Goal: Complete application form: Complete application form

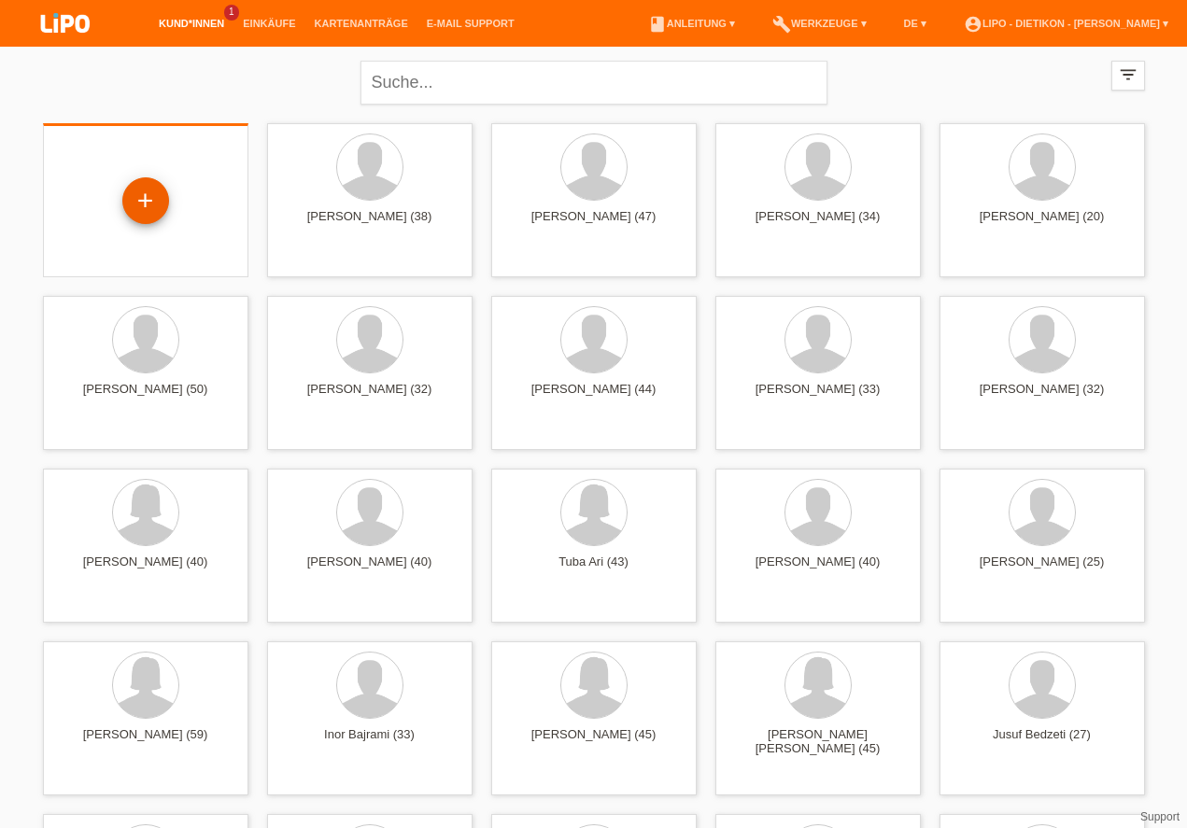
click at [161, 203] on div "+" at bounding box center [145, 201] width 45 height 32
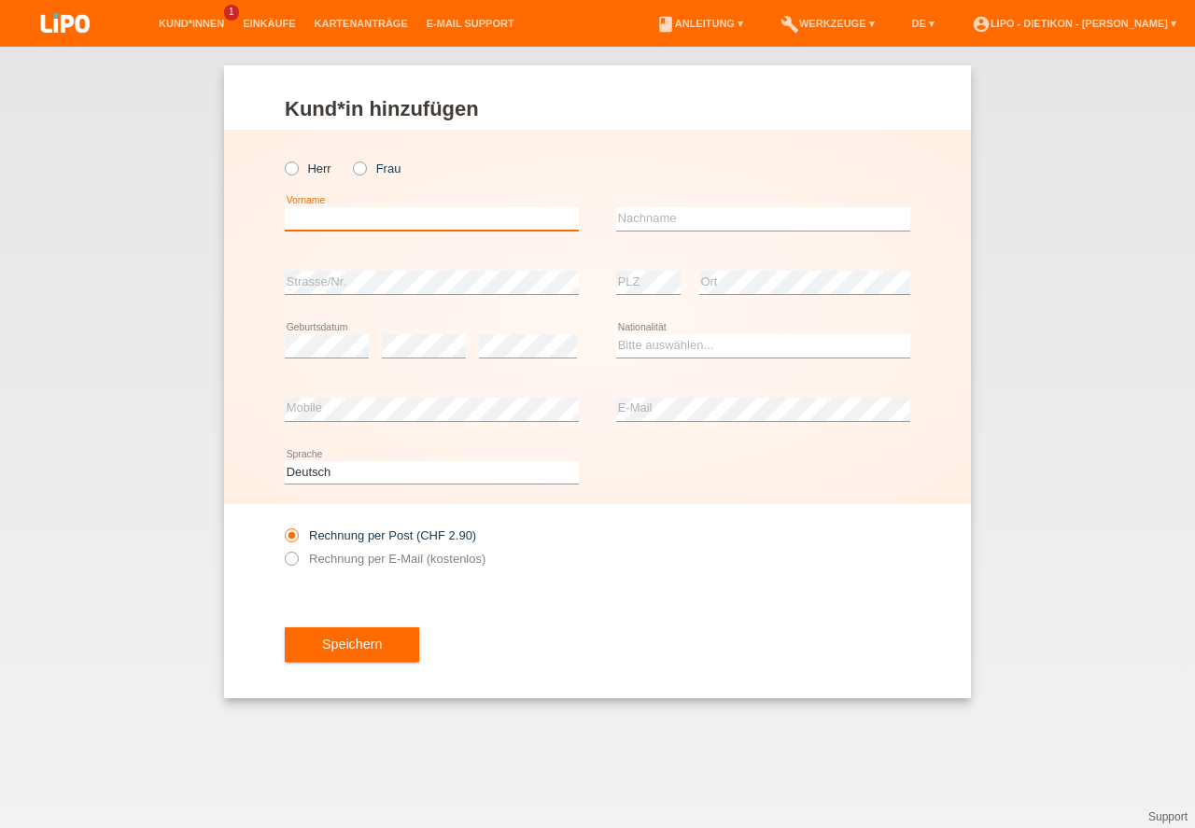
click at [301, 213] on input "text" at bounding box center [432, 218] width 294 height 23
click at [282, 159] on icon at bounding box center [282, 159] width 0 height 0
click at [294, 174] on input "Herr" at bounding box center [291, 168] width 12 height 12
radio input "true"
click at [323, 215] on input "text" at bounding box center [432, 218] width 294 height 23
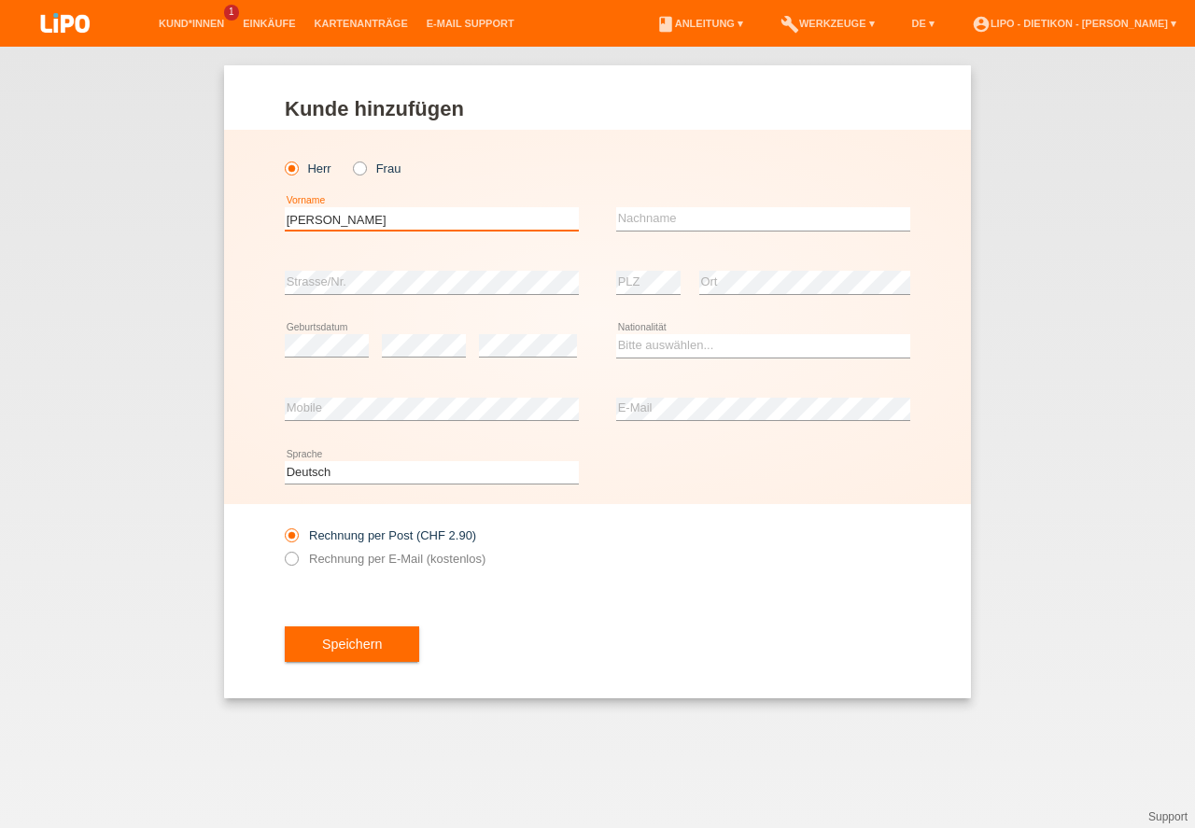
type input "Luis alexander"
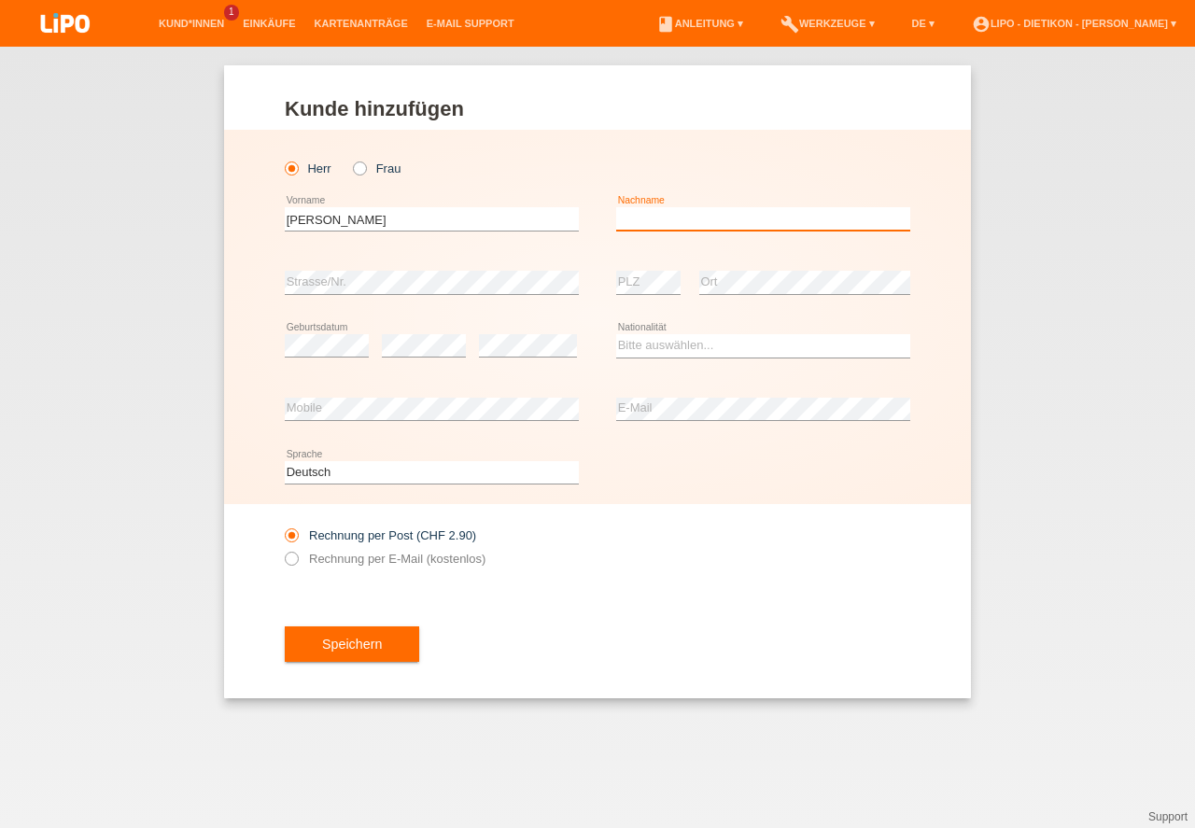
click at [667, 218] on input "text" at bounding box center [763, 218] width 294 height 23
type input "[PERSON_NAME]"
click at [454, 270] on div "error Strasse/Nr." at bounding box center [432, 283] width 294 height 64
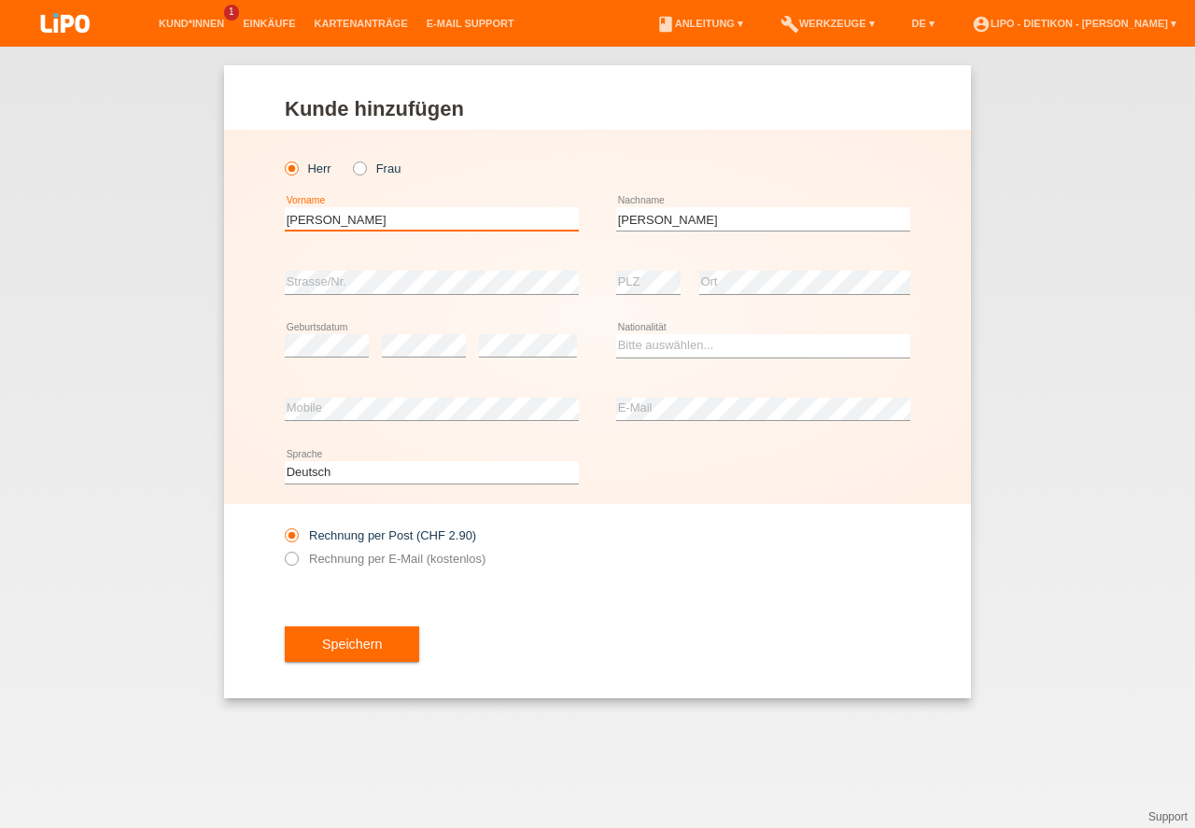
drag, startPoint x: 546, startPoint y: 219, endPoint x: 637, endPoint y: 334, distance: 146.3
click at [285, 207] on input "Luis alexander" at bounding box center [432, 218] width 294 height 23
click at [318, 225] on input "Luis alexander" at bounding box center [432, 218] width 294 height 23
click at [319, 225] on input "Luis alexander" at bounding box center [432, 218] width 294 height 23
type input "[PERSON_NAME]"
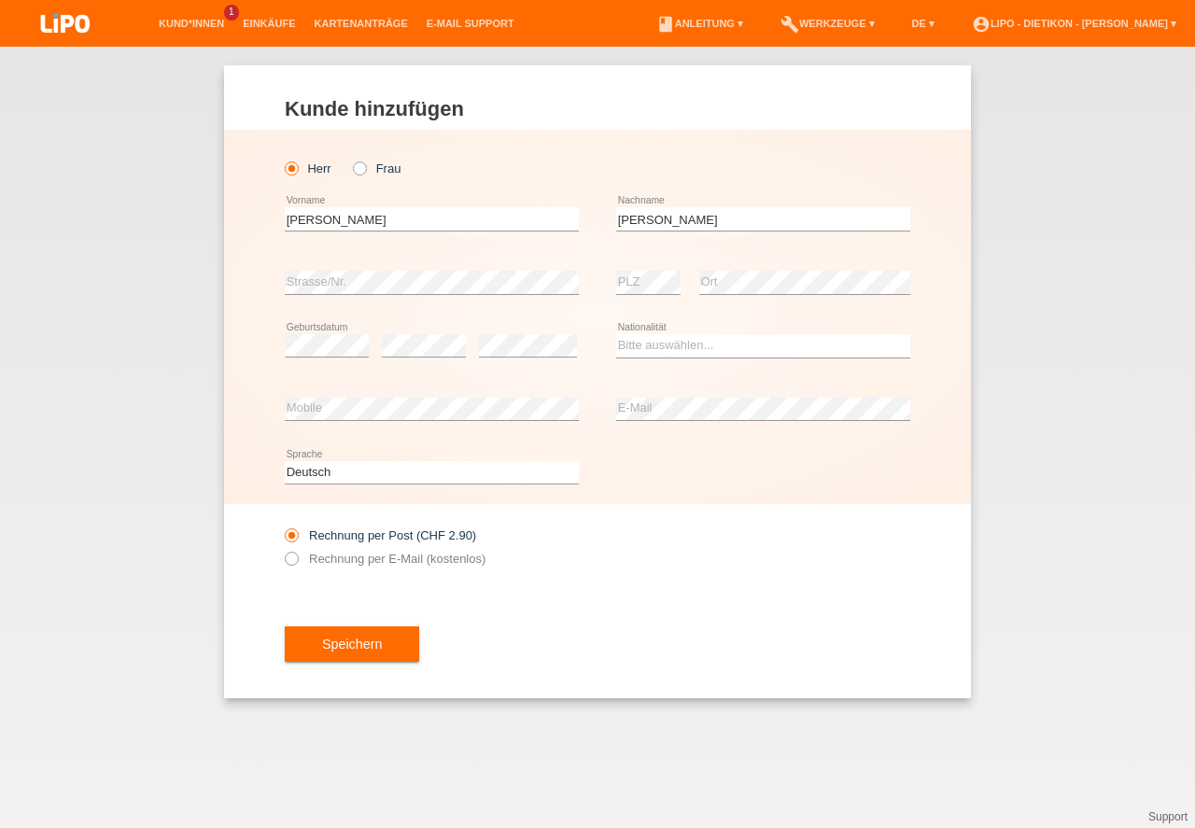
click at [423, 360] on div "error" at bounding box center [424, 347] width 84 height 64
click at [656, 346] on select "Bitte auswählen... Schweiz Deutschland Liechtenstein Österreich ------------ Af…" at bounding box center [763, 345] width 294 height 22
select select "PT"
click at [0, 0] on option "[GEOGRAPHIC_DATA]" at bounding box center [0, 0] width 0 height 0
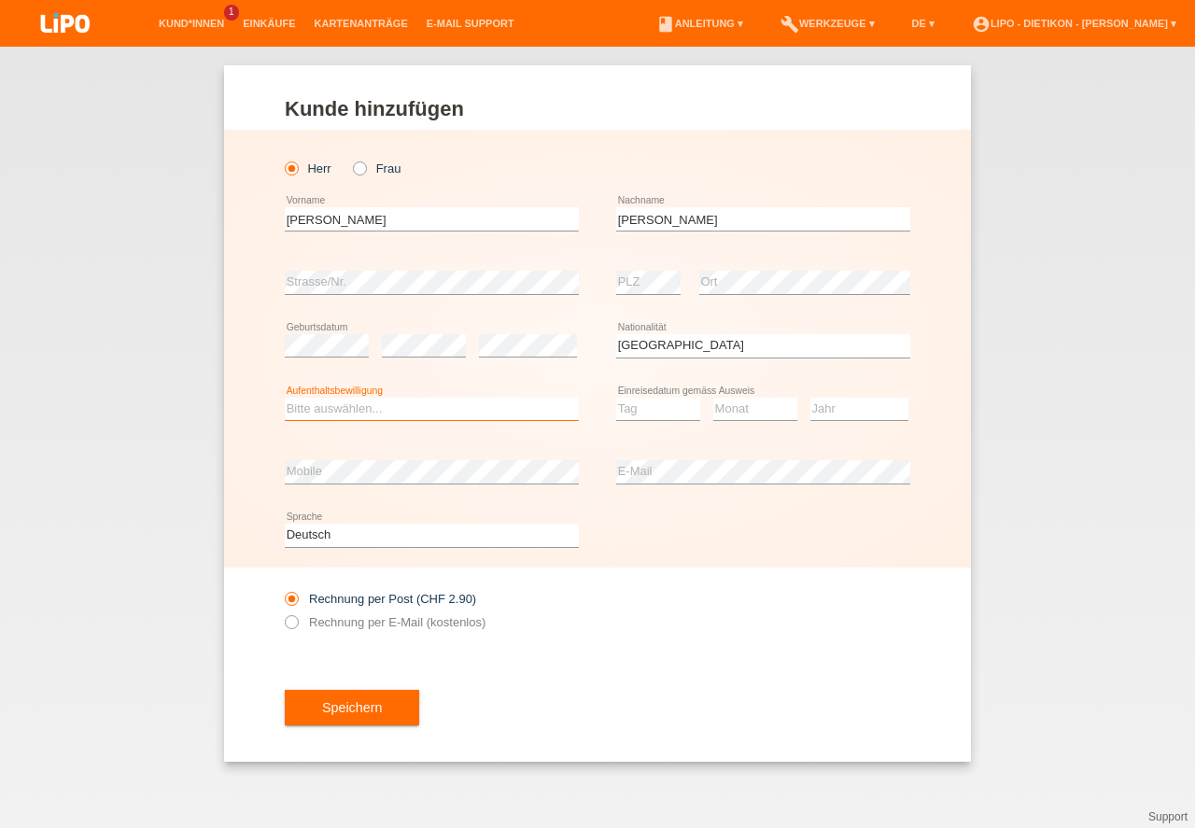
click at [540, 417] on select "Bitte auswählen... C B B - Flüchtlingsstatus Andere" at bounding box center [432, 409] width 294 height 22
select select "C"
click at [0, 0] on option "C" at bounding box center [0, 0] width 0 height 0
click at [632, 410] on select "Tag 01 02 03 04 05 06 07 08 09 10 11" at bounding box center [658, 409] width 84 height 22
select select "01"
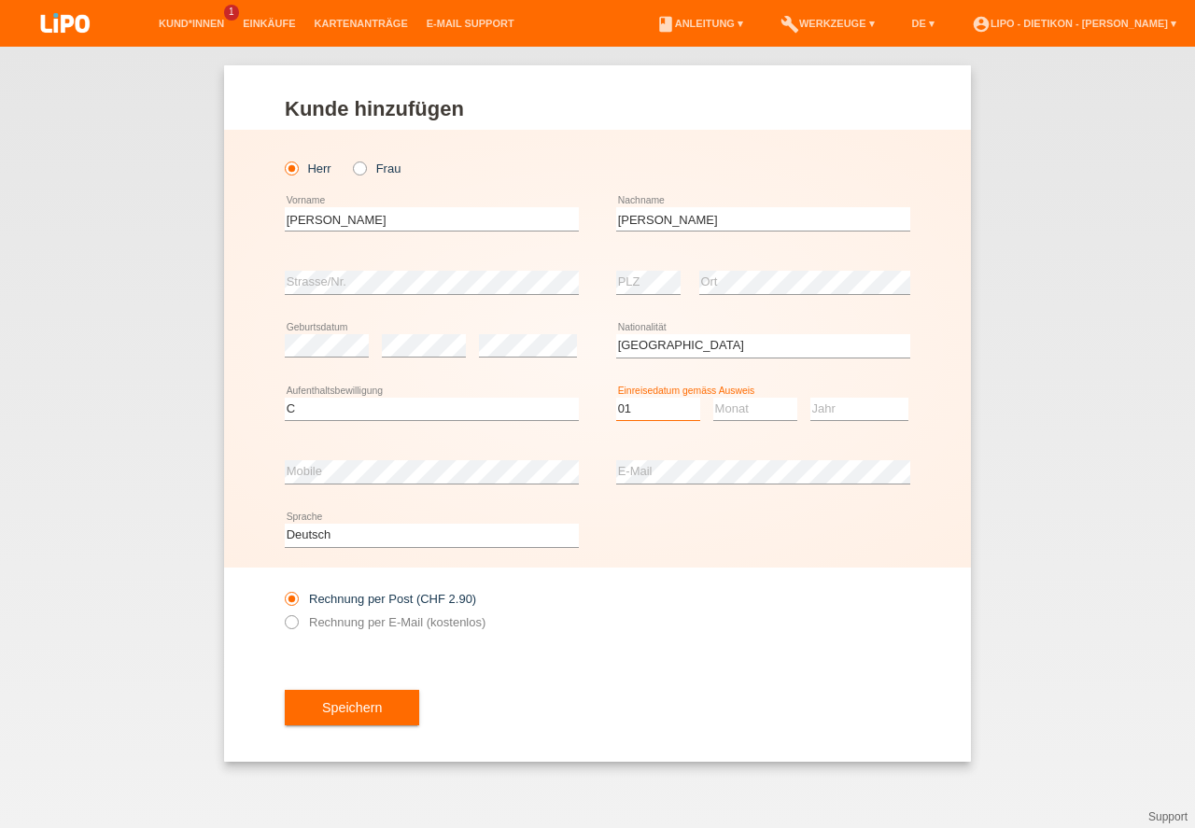
click at [0, 0] on option "01" at bounding box center [0, 0] width 0 height 0
click at [766, 414] on select "Monat 01 02 03 04 05 06 07 08 09 10 11" at bounding box center [756, 409] width 84 height 22
drag, startPoint x: 766, startPoint y: 621, endPoint x: 824, endPoint y: 494, distance: 139.6
select select "12"
click at [0, 0] on option "12" at bounding box center [0, 0] width 0 height 0
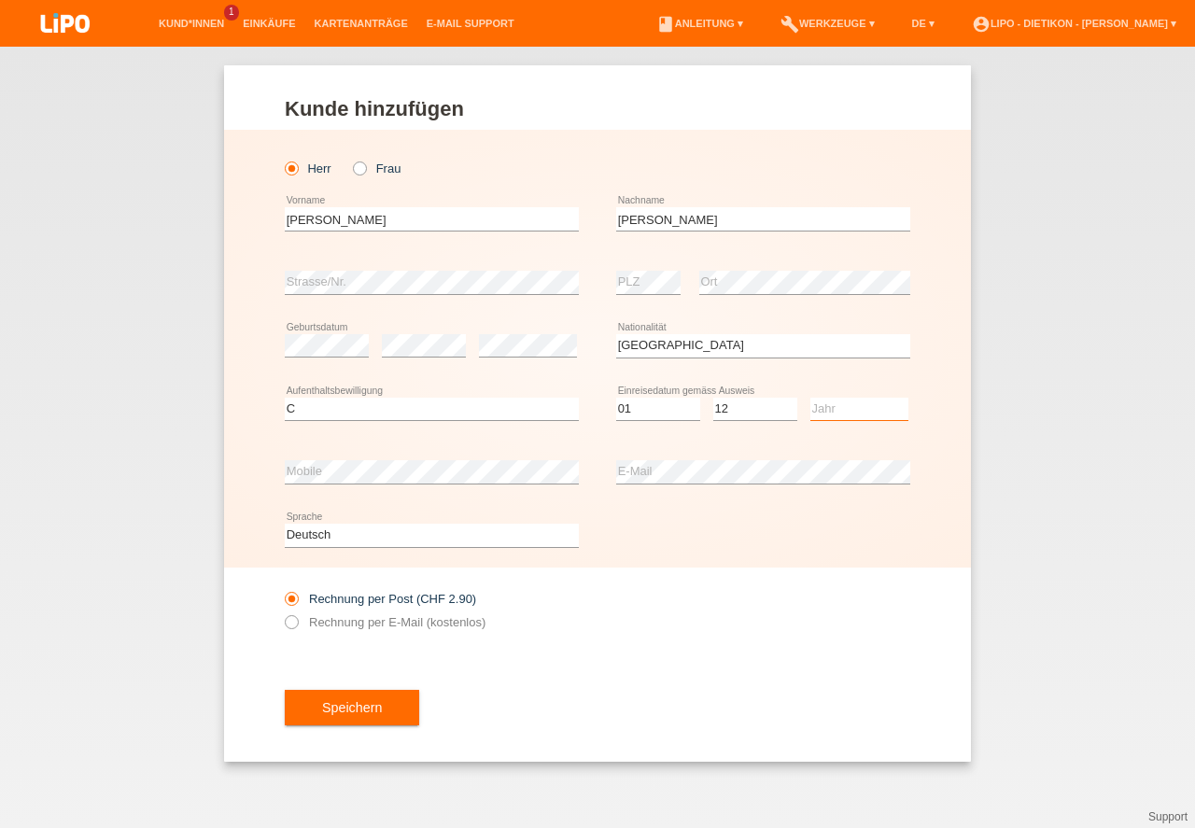
click at [846, 410] on select "Jahr 2025 2024 2023 2022 2021 2020 2019 2018 2017 2016 2015 2014 2013 2012 2011…" at bounding box center [860, 409] width 98 height 22
drag, startPoint x: 852, startPoint y: 654, endPoint x: 769, endPoint y: 577, distance: 113.0
select select "2006"
click at [0, 0] on option "2006" at bounding box center [0, 0] width 0 height 0
drag, startPoint x: 811, startPoint y: 612, endPoint x: 743, endPoint y: 530, distance: 105.5
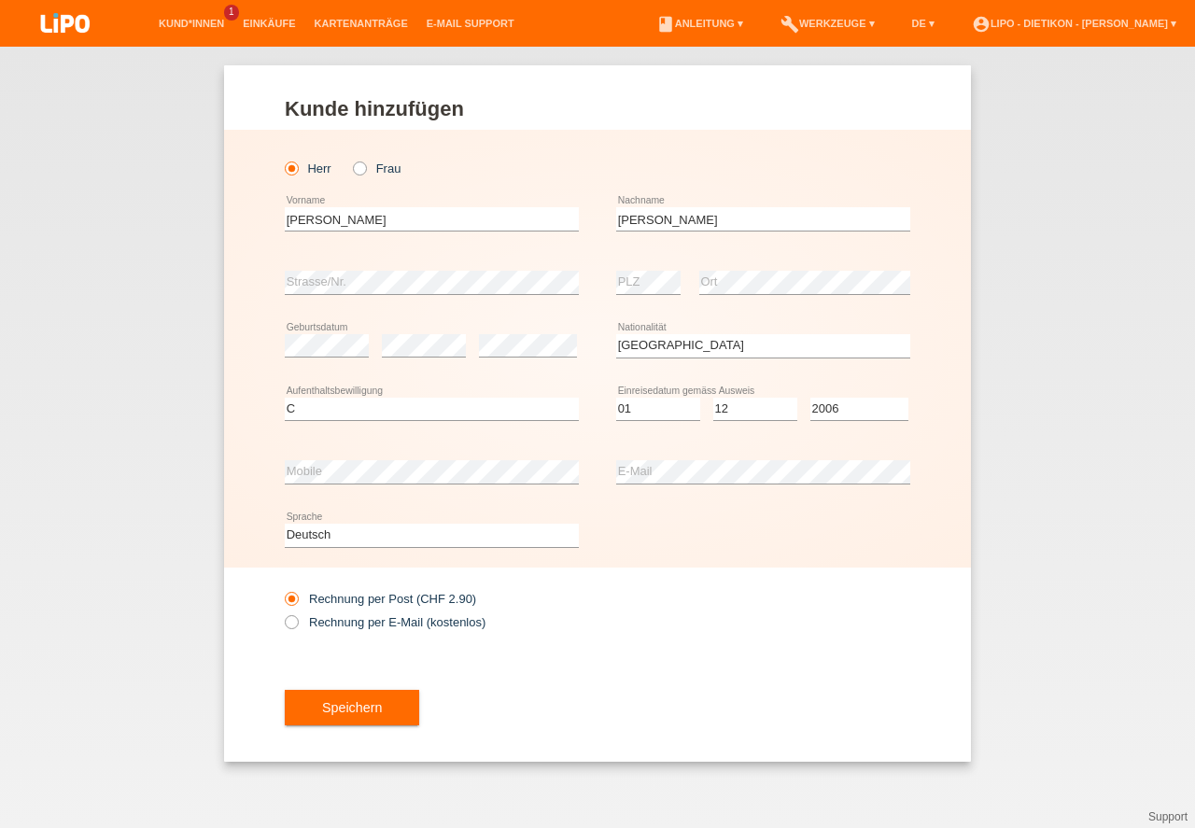
click at [811, 607] on div "Rechnung per Post (CHF 2.90) Rechnung per E-Mail (kostenlos)" at bounding box center [598, 611] width 626 height 86
click at [391, 624] on label "Rechnung per E-Mail (kostenlos)" at bounding box center [385, 622] width 201 height 14
click at [297, 624] on input "Rechnung per E-Mail (kostenlos)" at bounding box center [291, 626] width 12 height 23
radio input "true"
click at [396, 705] on button "Speichern" at bounding box center [352, 707] width 134 height 35
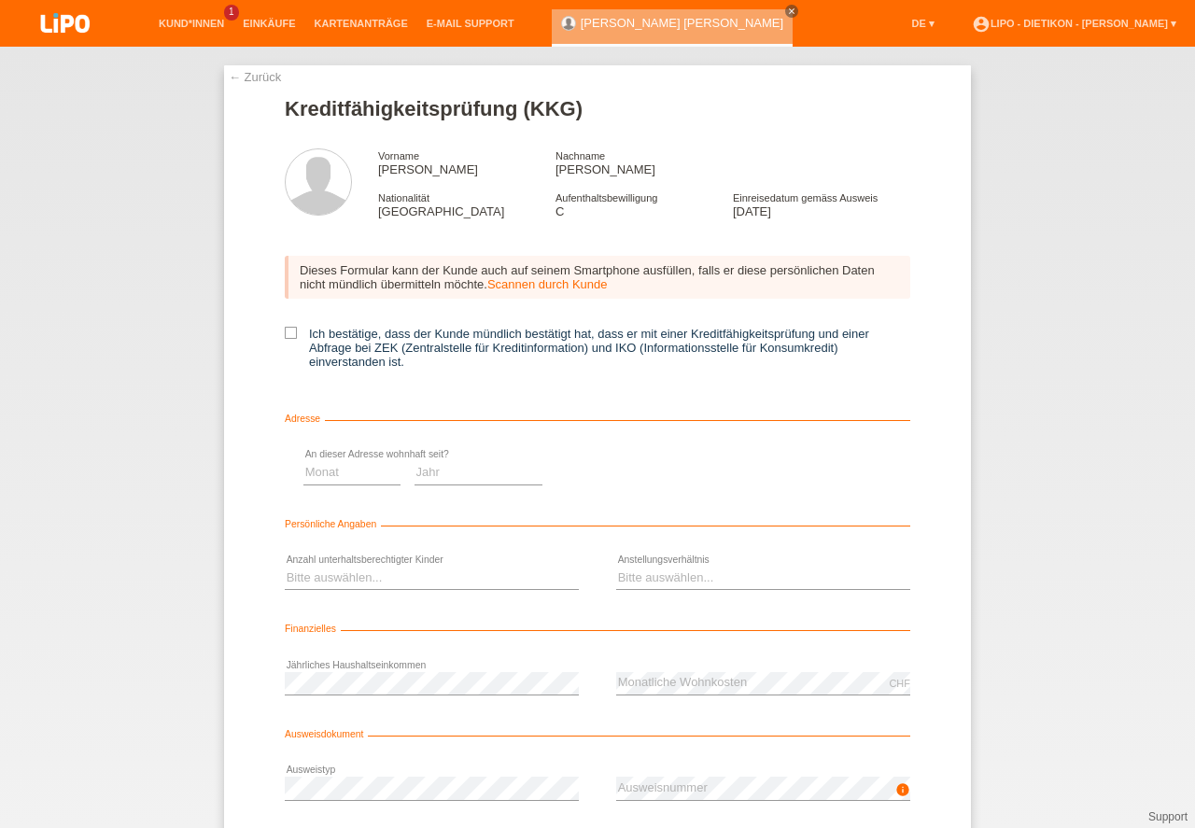
click at [417, 340] on label "Ich bestätige, dass der Kunde mündlich bestätigt hat, dass er mit einer Kreditf…" at bounding box center [598, 348] width 626 height 42
click at [297, 339] on input "Ich bestätige, dass der Kunde mündlich bestätigt hat, dass er mit einer Kreditf…" at bounding box center [291, 333] width 12 height 12
checkbox input "true"
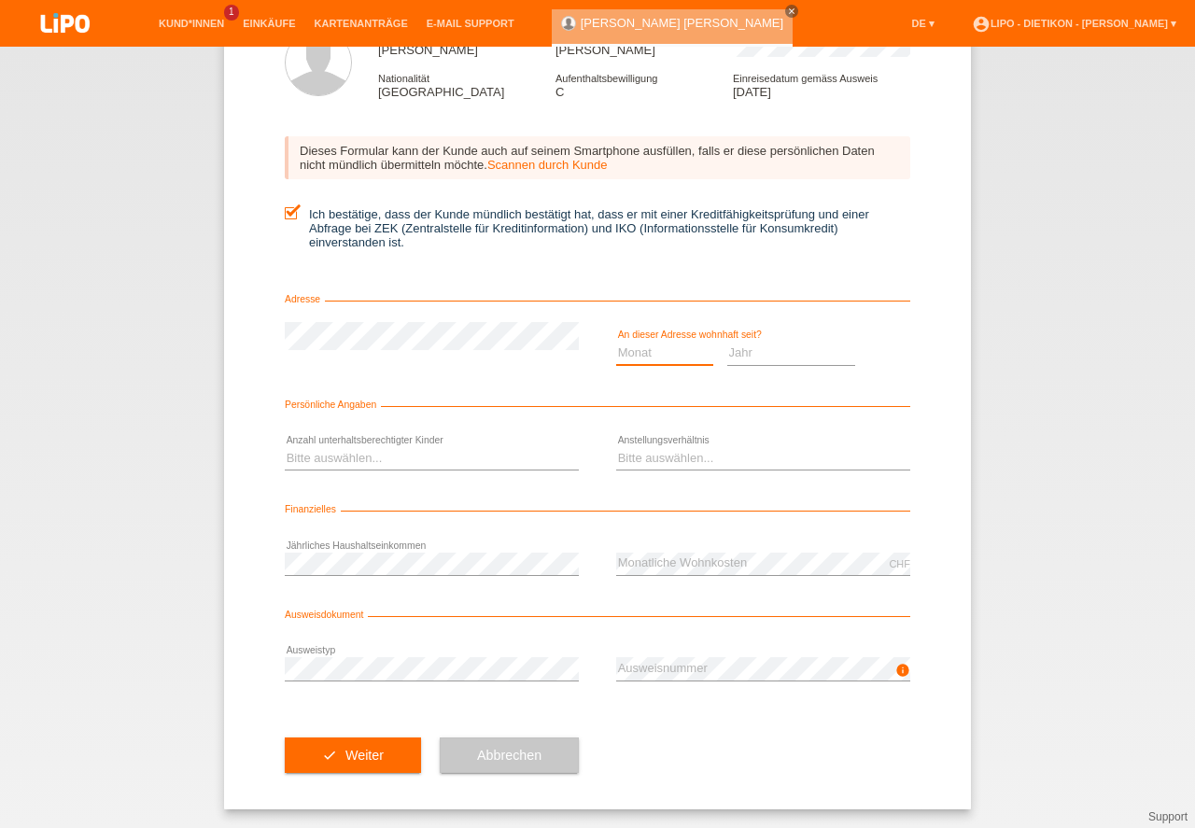
click at [687, 349] on select "Monat 01 02 03 04 05 06 07 08 09 10" at bounding box center [664, 353] width 97 height 22
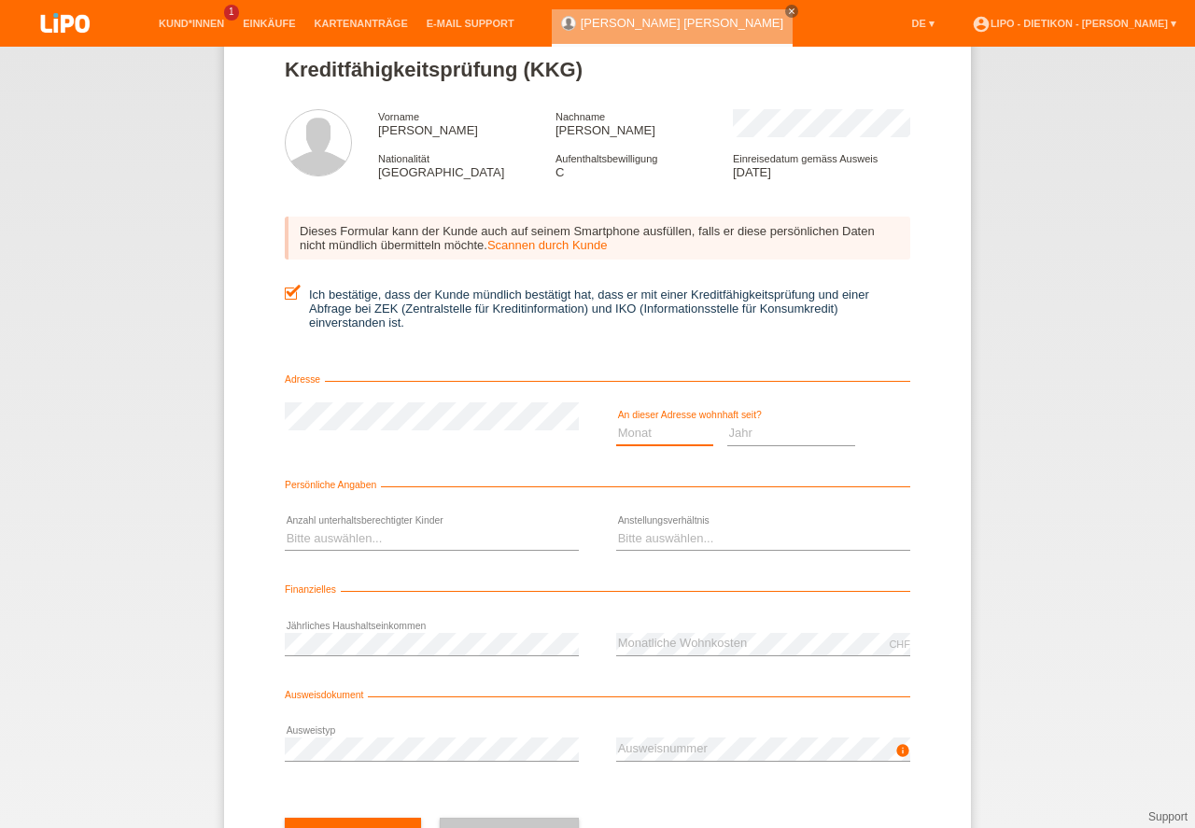
scroll to position [0, 0]
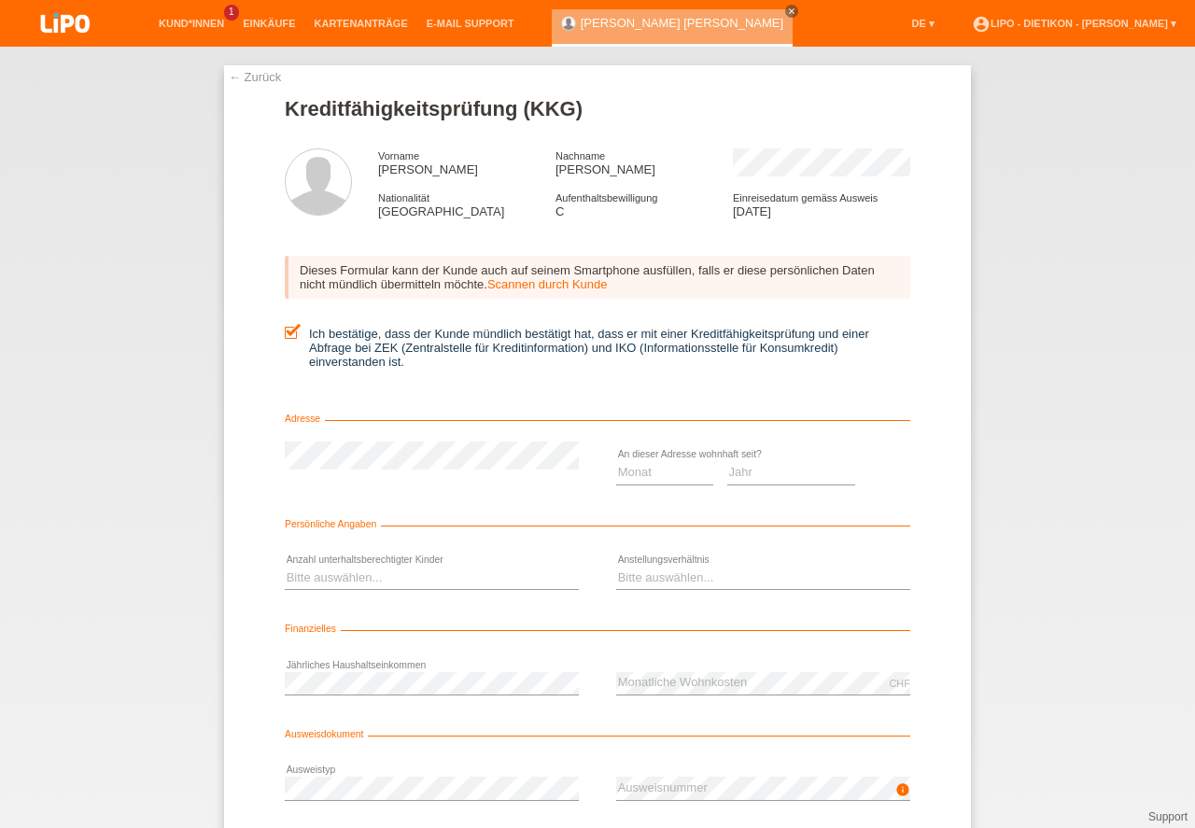
click at [273, 81] on link "← Zurück" at bounding box center [255, 77] width 52 height 14
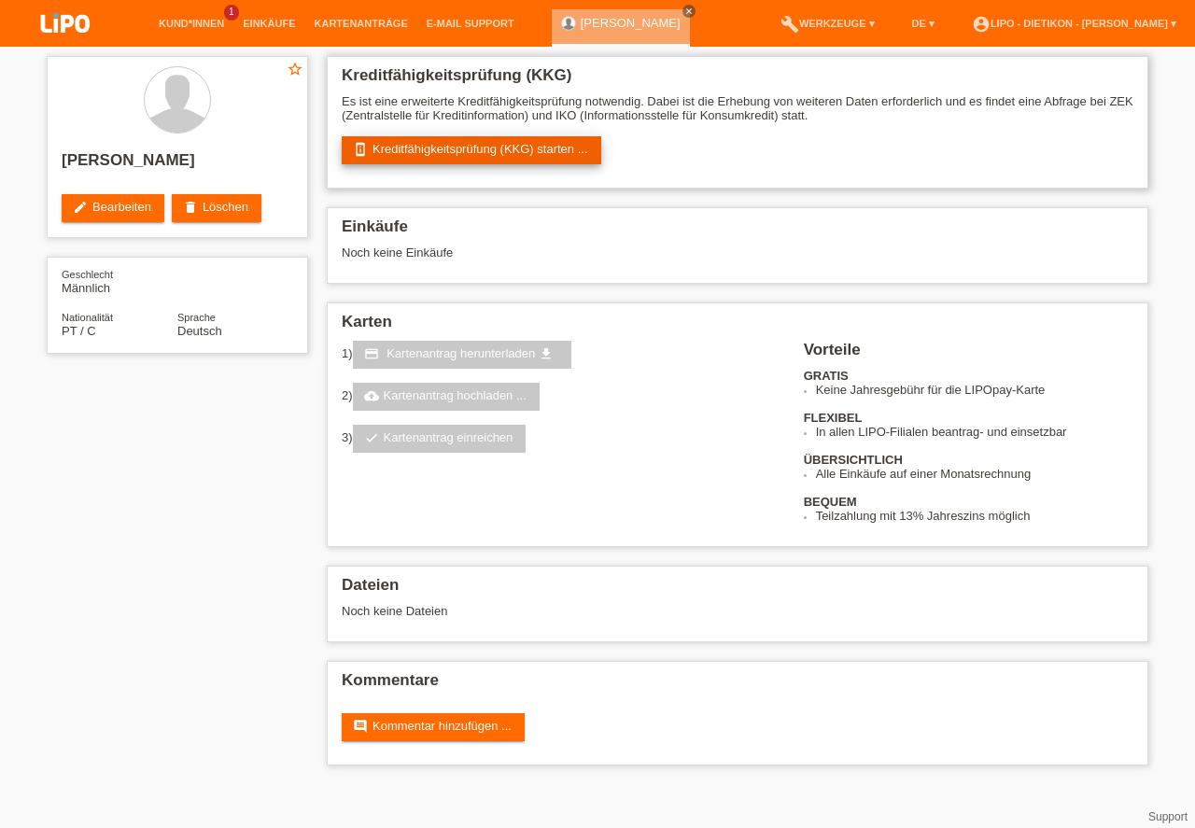
click at [478, 135] on div "Kreditfähigkeitsprüfung (KKG) Es ist eine erweiterte Kreditfähigkeitsprüfung no…" at bounding box center [738, 122] width 822 height 133
click at [485, 148] on link "perm_device_information Kreditfähigkeitsprüfung (KKG) starten ..." at bounding box center [472, 150] width 260 height 28
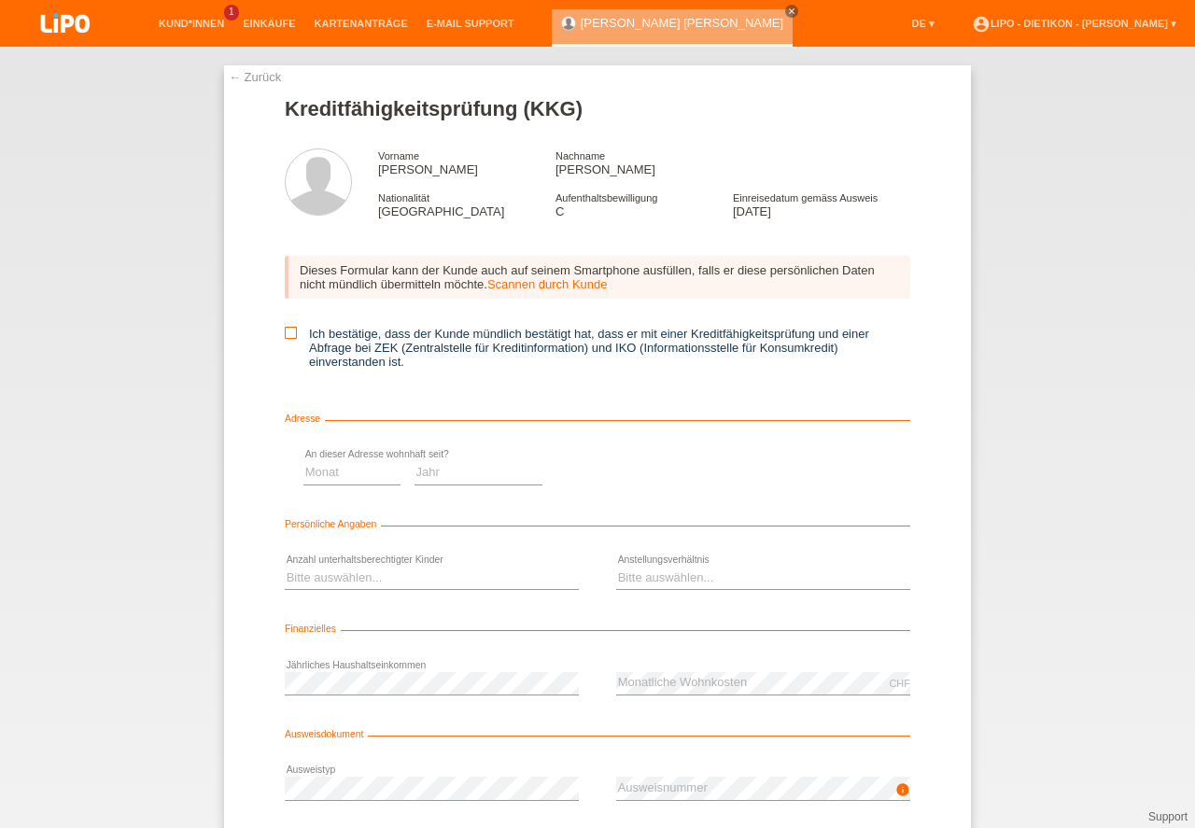
click at [418, 327] on div "Dieses Formular kann der Kunde auch auf seinem Smartphone ausfüllen, falls er d…" at bounding box center [598, 318] width 626 height 163
click at [260, 83] on link "← Zurück" at bounding box center [255, 77] width 52 height 14
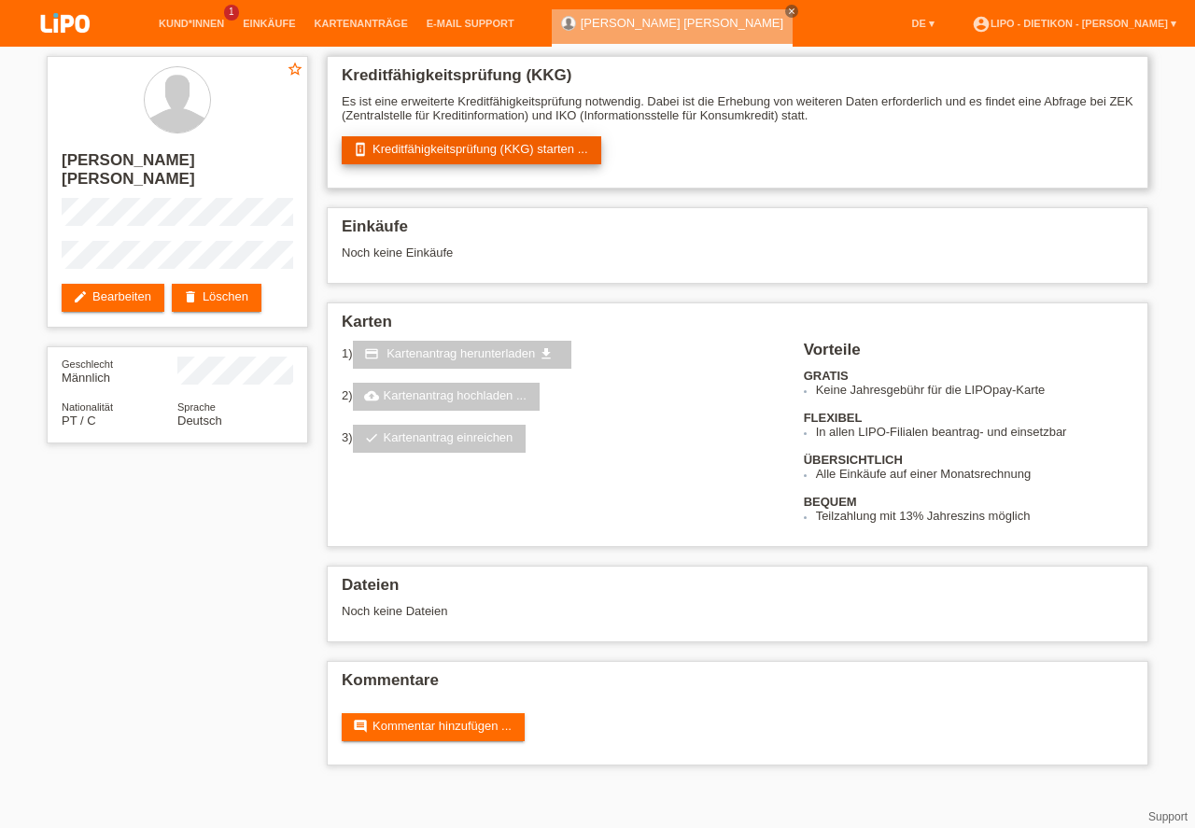
click at [483, 150] on link "perm_device_information Kreditfähigkeitsprüfung (KKG) starten ..." at bounding box center [472, 150] width 260 height 28
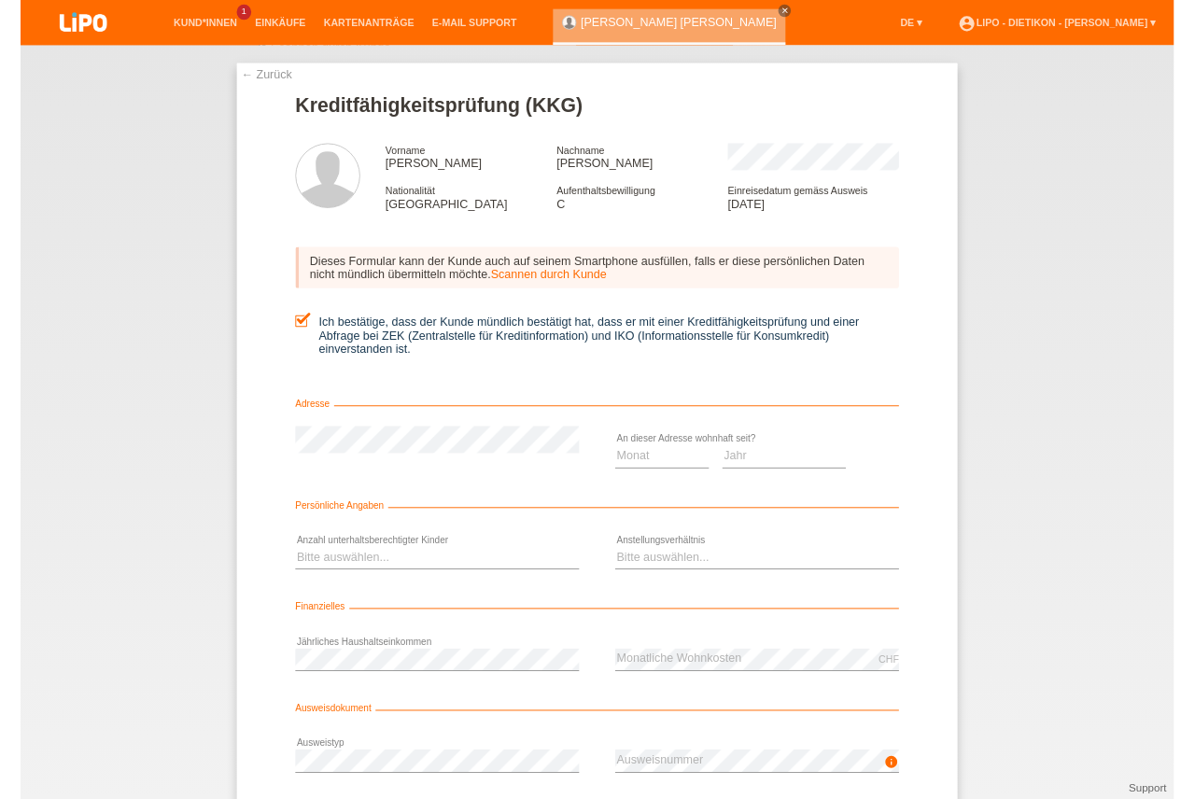
scroll to position [84, 0]
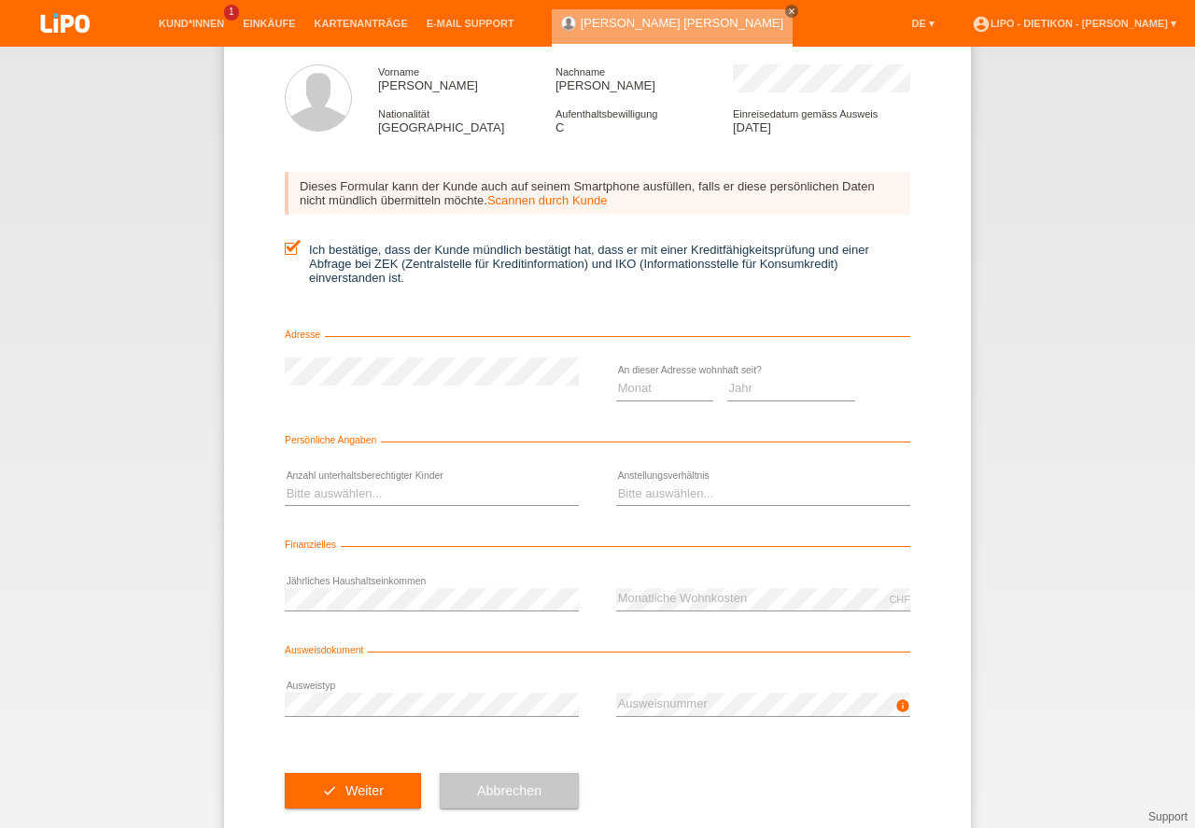
click at [663, 383] on select "Monat 01 02 03 04 05 06 07 08 09 10" at bounding box center [664, 388] width 97 height 22
click at [424, 474] on div "Bitte auswählen... 0 1 2 3 4 5 6 7 8 9 error" at bounding box center [432, 495] width 294 height 64
click at [431, 485] on select "Bitte auswählen... 0 1 2 3 4 5 6 7 8 9" at bounding box center [432, 494] width 294 height 22
drag, startPoint x: 467, startPoint y: 531, endPoint x: 601, endPoint y: 484, distance: 142.7
select select "0"
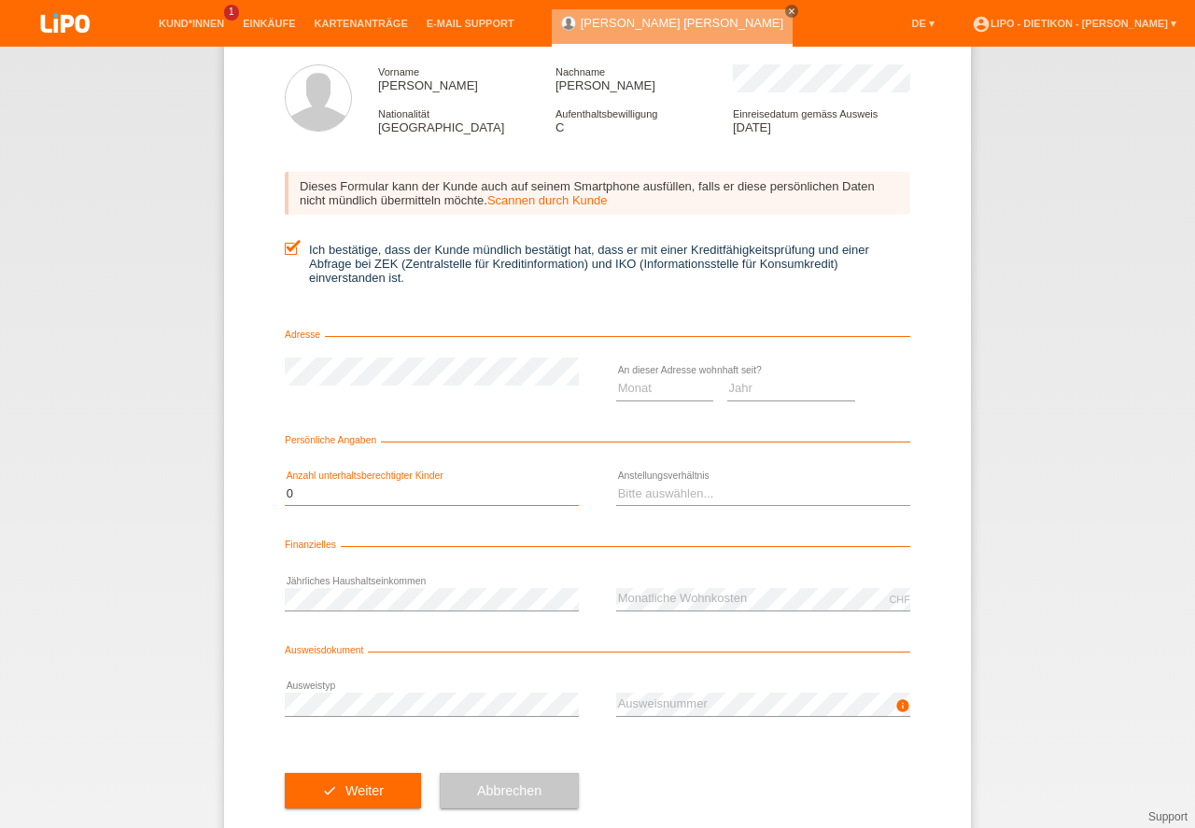
click at [0, 0] on option "0" at bounding box center [0, 0] width 0 height 0
drag, startPoint x: 657, startPoint y: 485, endPoint x: 652, endPoint y: 500, distance: 15.7
click at [656, 486] on select "Bitte auswählen... Unbefristet Befristet Lehrling/Student Pensioniert Nicht arb…" at bounding box center [763, 494] width 294 height 22
drag, startPoint x: 662, startPoint y: 536, endPoint x: 350, endPoint y: 587, distance: 316.0
select select "UNLIMITED"
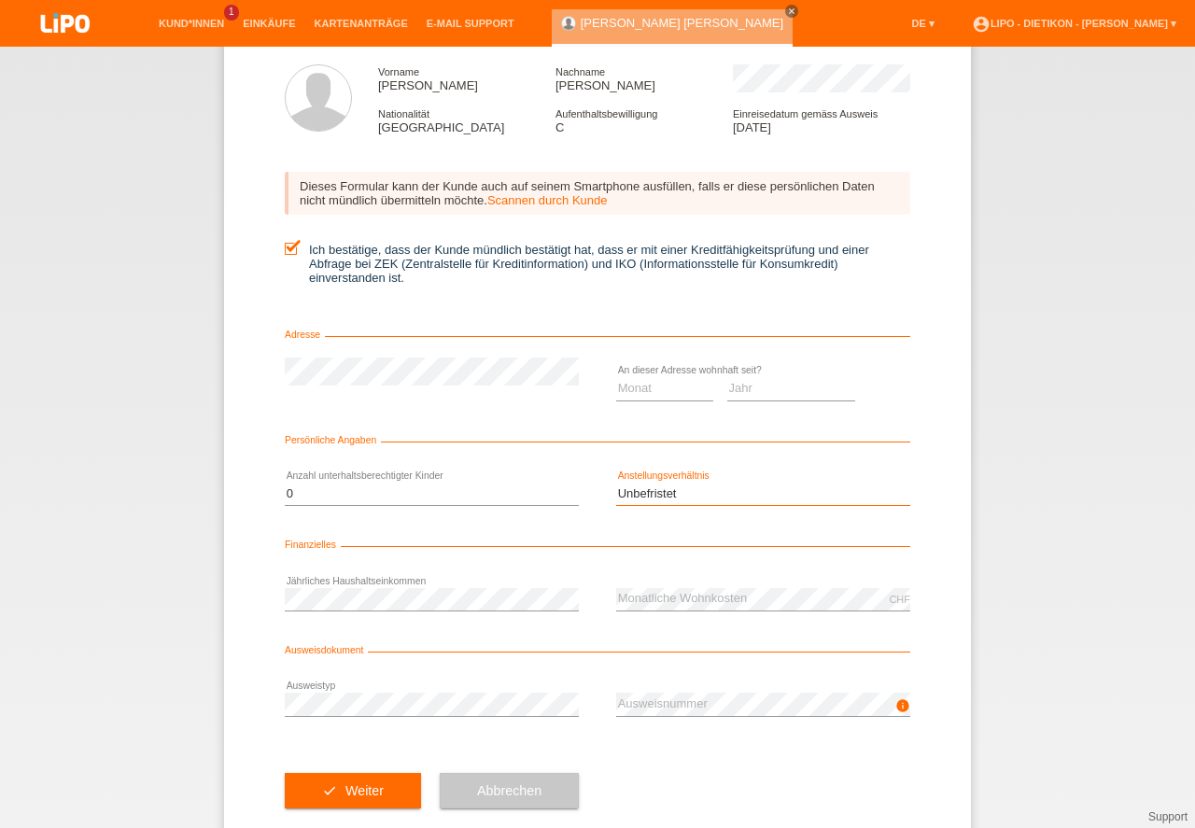
click at [0, 0] on option "Unbefristet" at bounding box center [0, 0] width 0 height 0
click at [463, 585] on div "error Jährliches Haushaltseinkommen" at bounding box center [432, 600] width 294 height 64
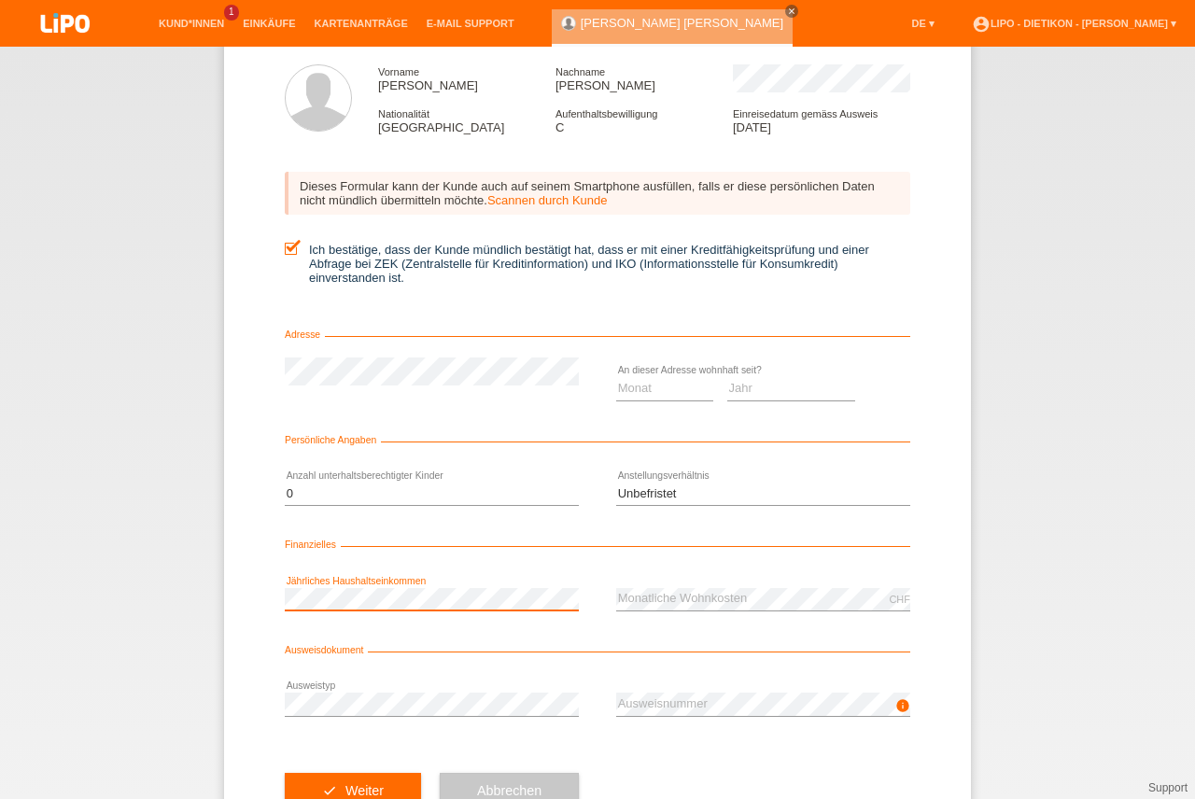
click at [646, 392] on select "Monat 01 02 03 04 05 06 07 08 09 10" at bounding box center [664, 388] width 97 height 22
select select "09"
click at [0, 0] on option "09" at bounding box center [0, 0] width 0 height 0
click at [733, 389] on select "Jahr 2025 2024 2023 2022 2021 2020 2019 2018 2017 2016 2015 2014 2013 2012 2011…" at bounding box center [792, 388] width 129 height 22
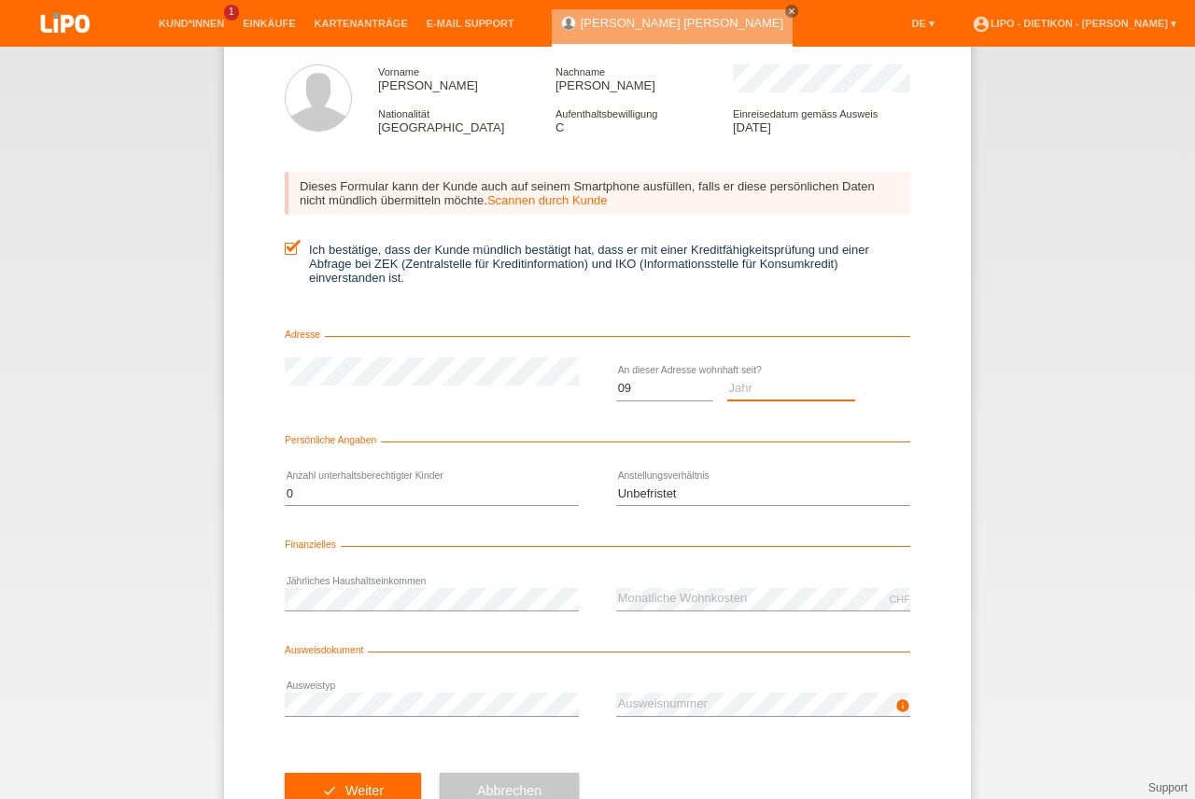
select select "2025"
click at [0, 0] on option "2025" at bounding box center [0, 0] width 0 height 0
click at [339, 497] on select "Bitte auswählen... 0 1 2 3 4 5 6 7 8 9" at bounding box center [432, 494] width 294 height 22
click at [0, 0] on option "Bitte auswählen..." at bounding box center [0, 0] width 0 height 0
click at [0, 0] on option "0" at bounding box center [0, 0] width 0 height 0
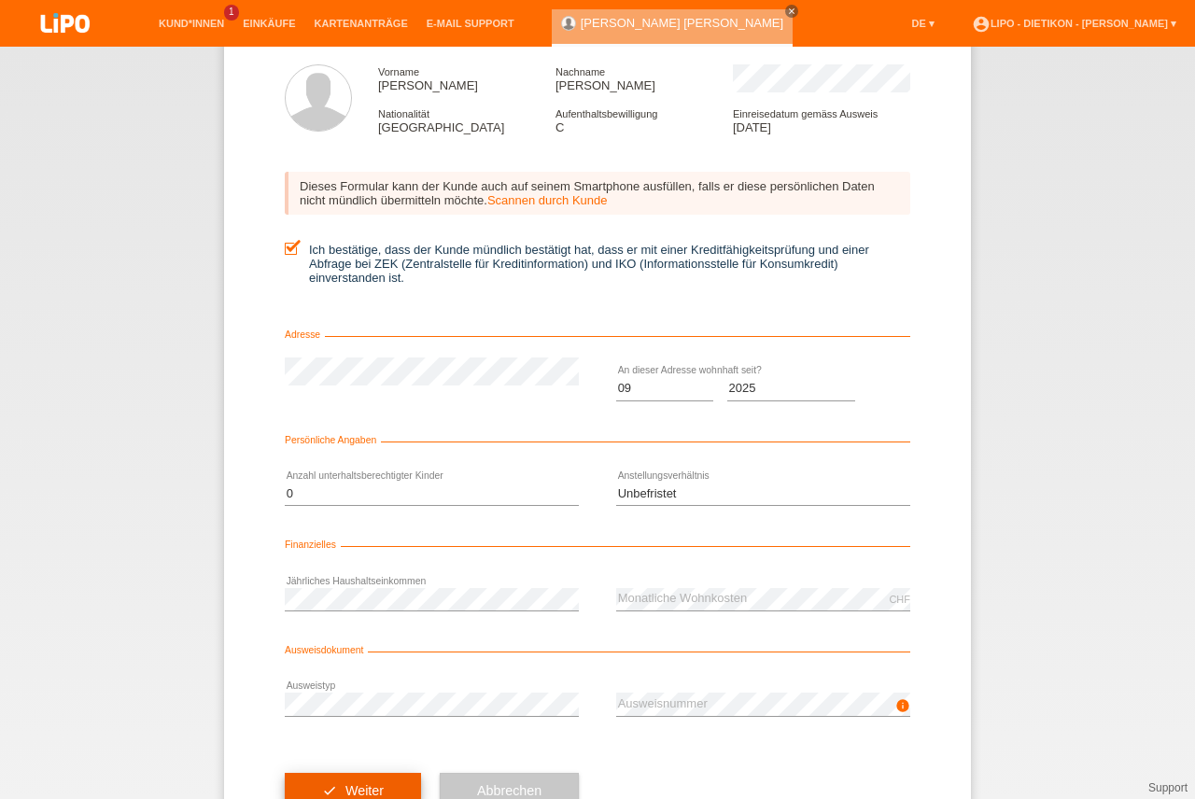
click at [346, 789] on button "check Weiter" at bounding box center [353, 790] width 136 height 35
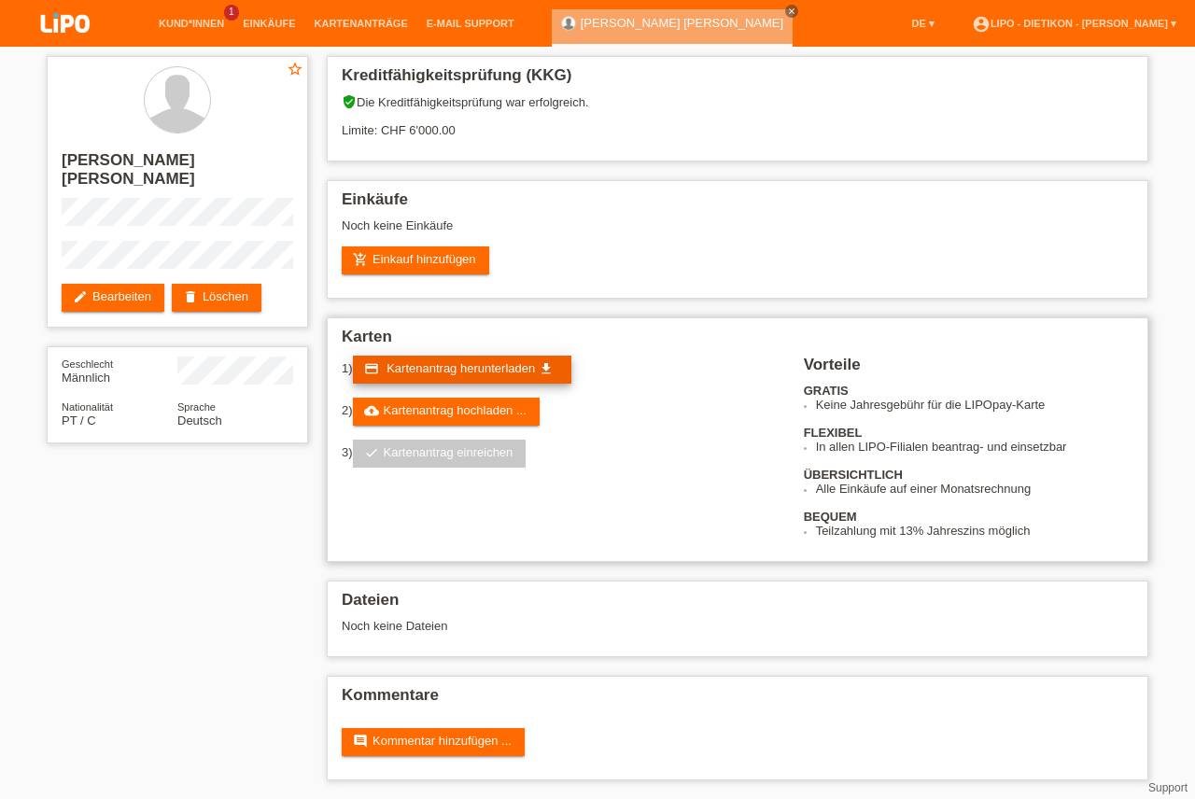
click at [478, 363] on span "Kartenantrag herunterladen" at bounding box center [461, 368] width 148 height 14
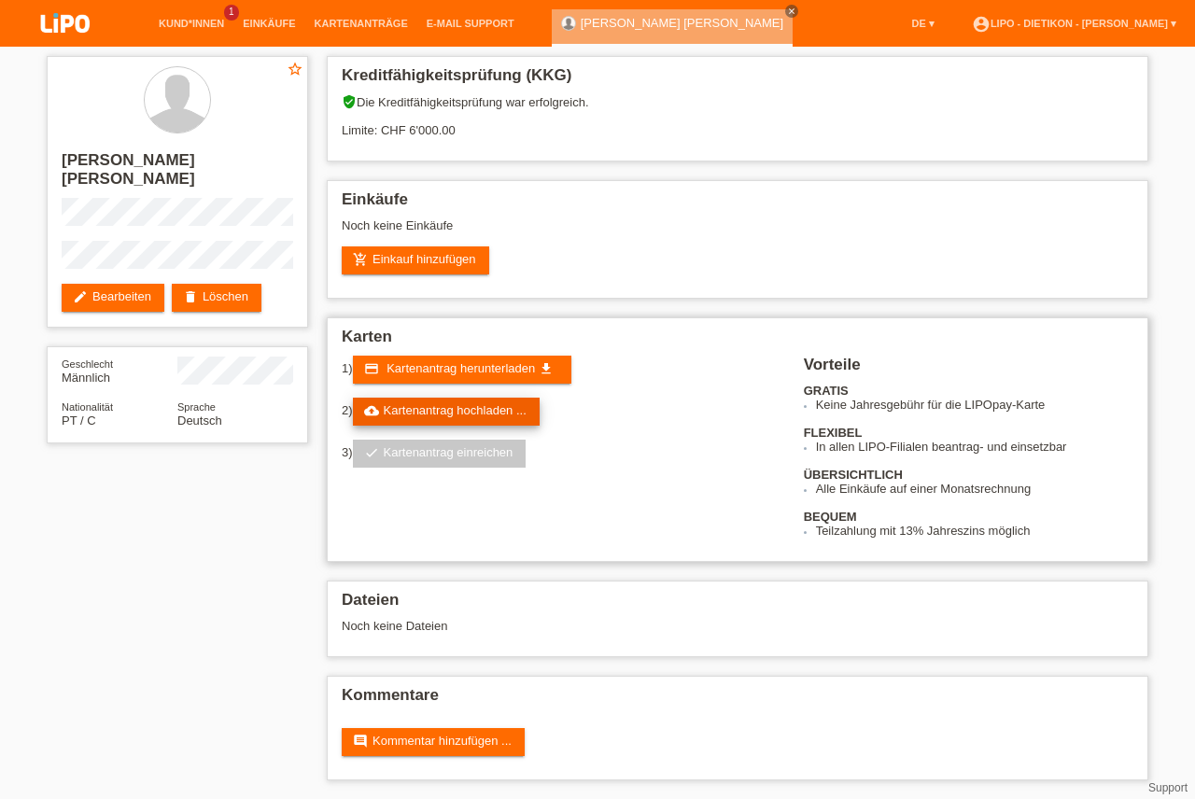
click at [479, 411] on link "cloud_upload Kartenantrag hochladen ..." at bounding box center [446, 412] width 187 height 28
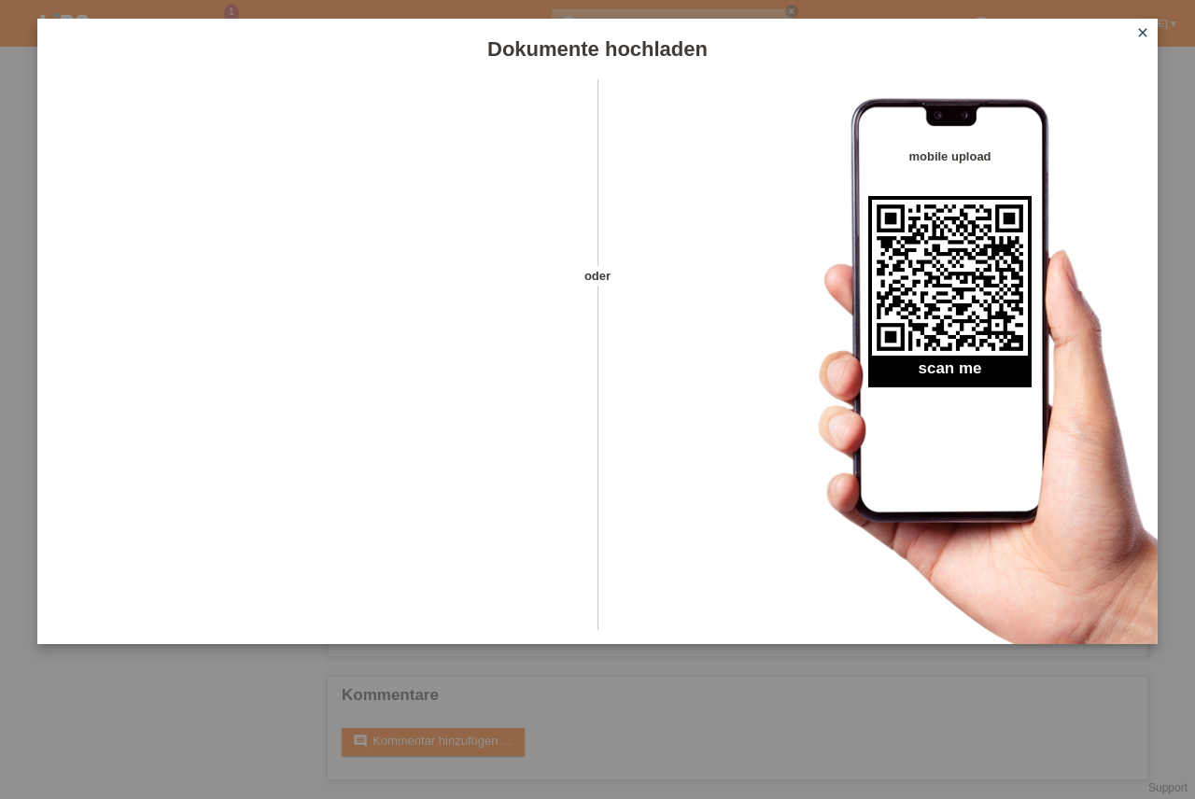
click at [1143, 34] on icon "close" at bounding box center [1143, 32] width 15 height 15
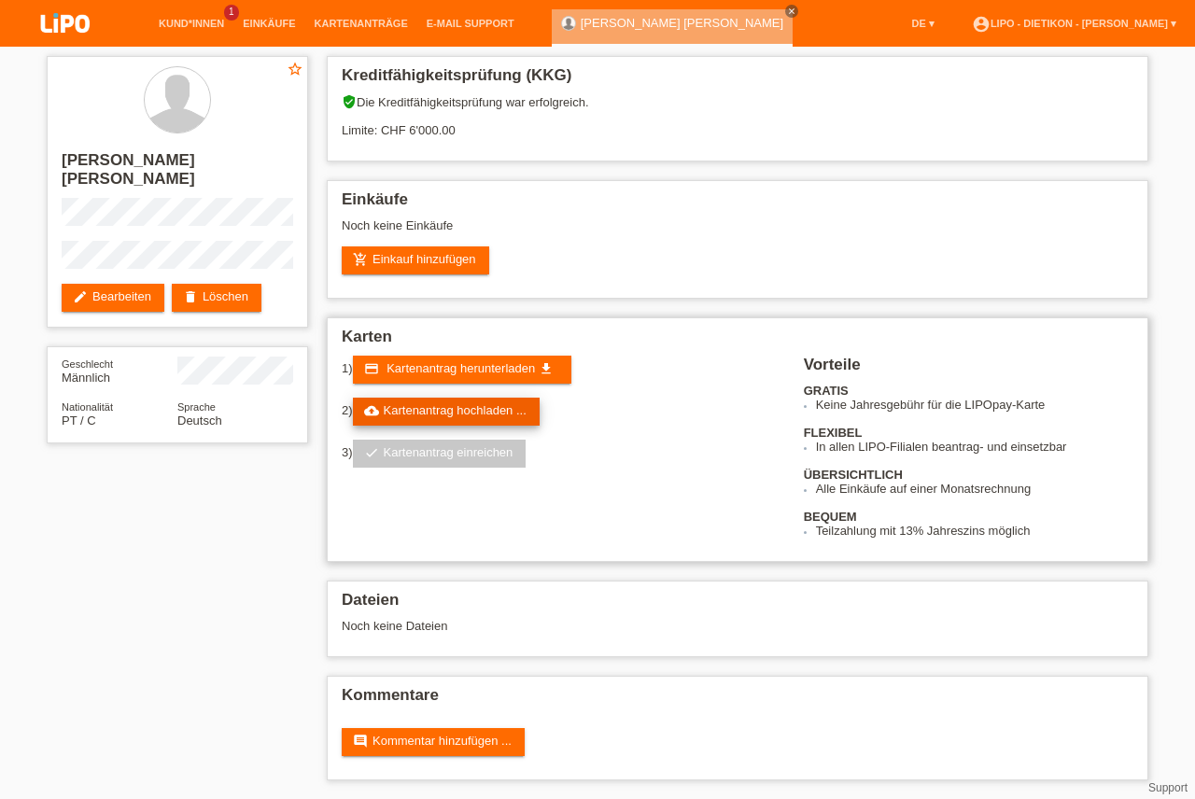
click at [414, 410] on link "cloud_upload Kartenantrag hochladen ..." at bounding box center [446, 412] width 187 height 28
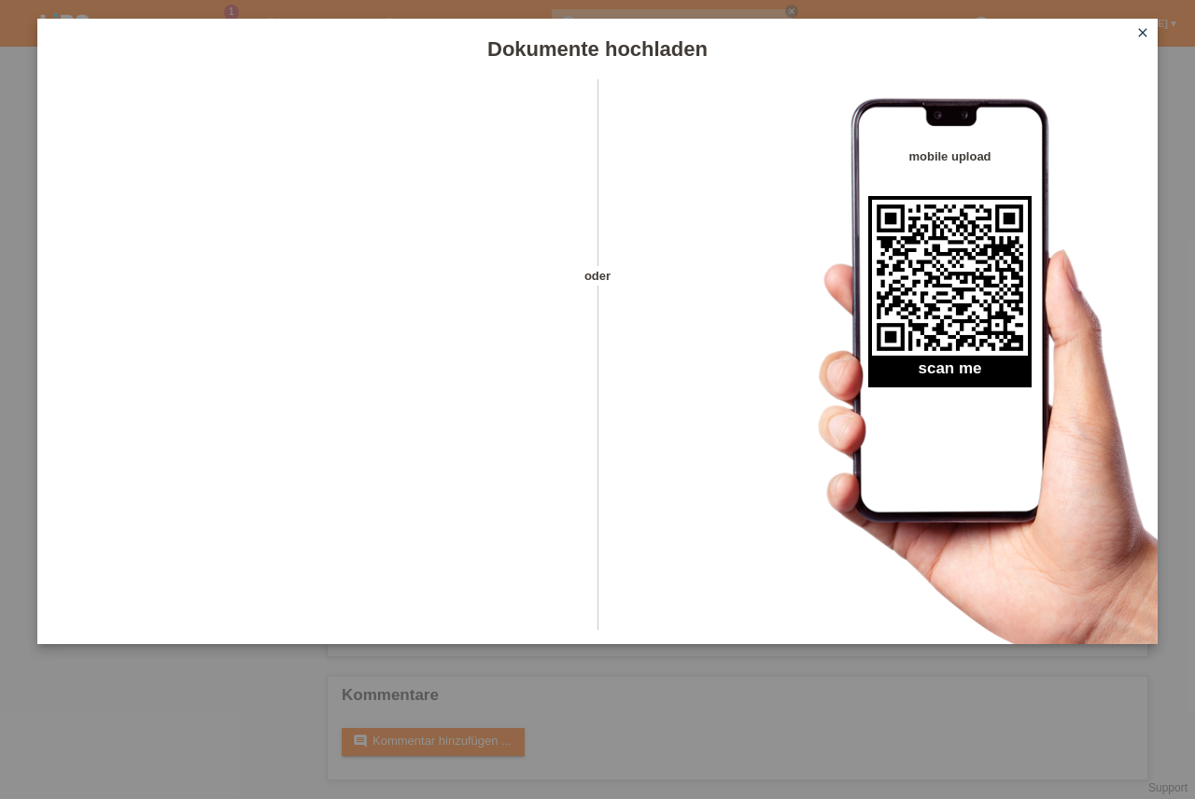
click at [1141, 33] on icon "close" at bounding box center [1143, 32] width 15 height 15
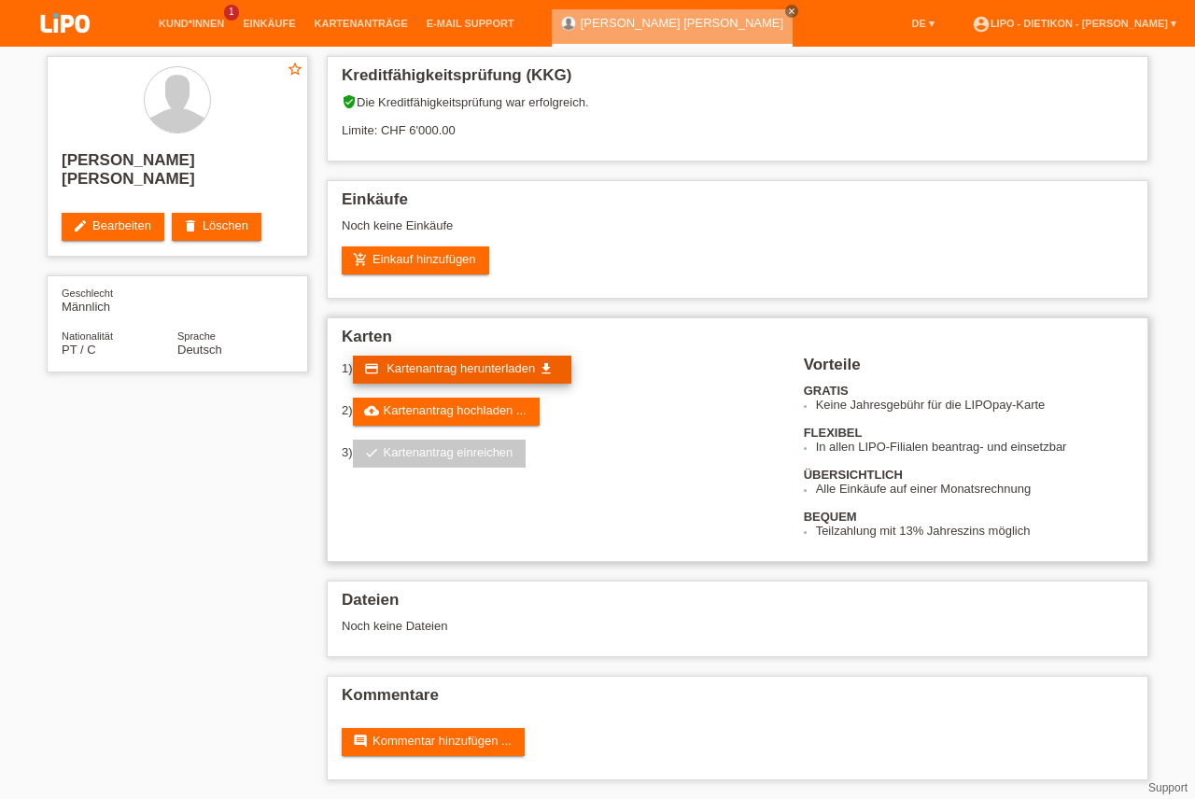
click at [420, 364] on span "Kartenantrag herunterladen" at bounding box center [461, 368] width 148 height 14
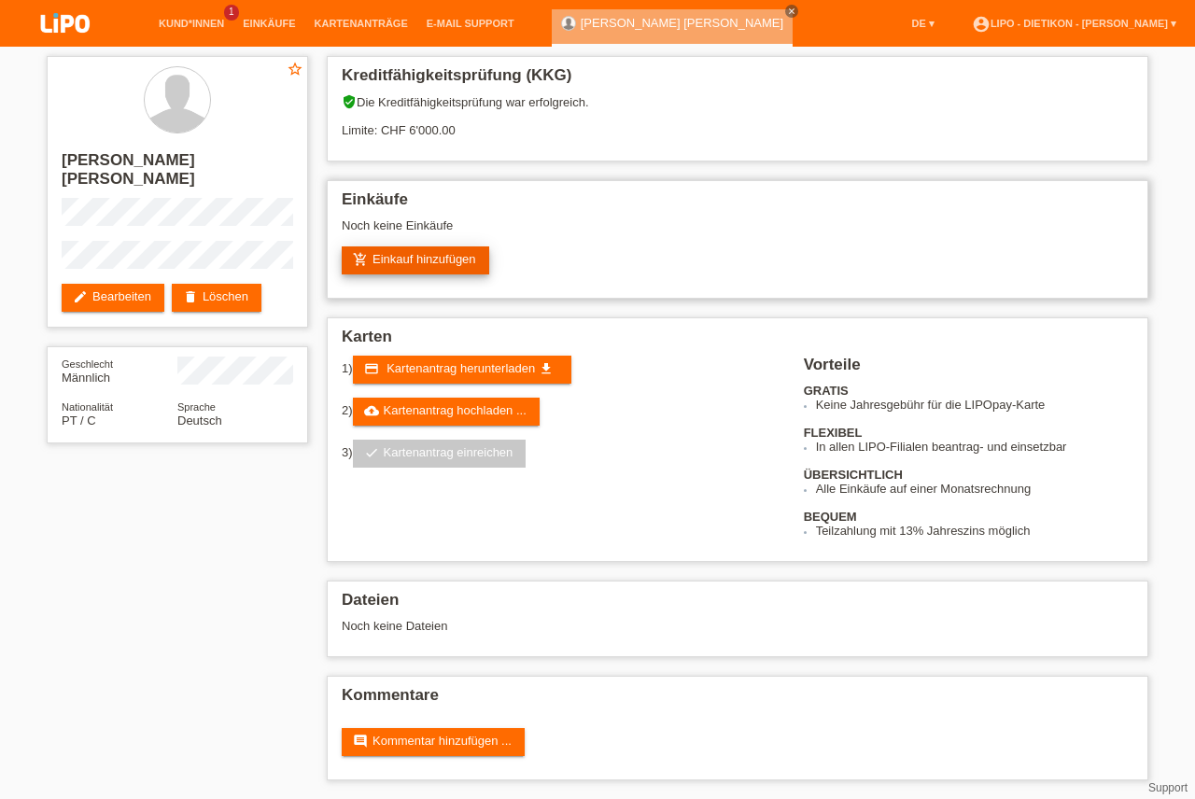
click at [407, 264] on link "add_shopping_cart Einkauf hinzufügen" at bounding box center [416, 261] width 148 height 28
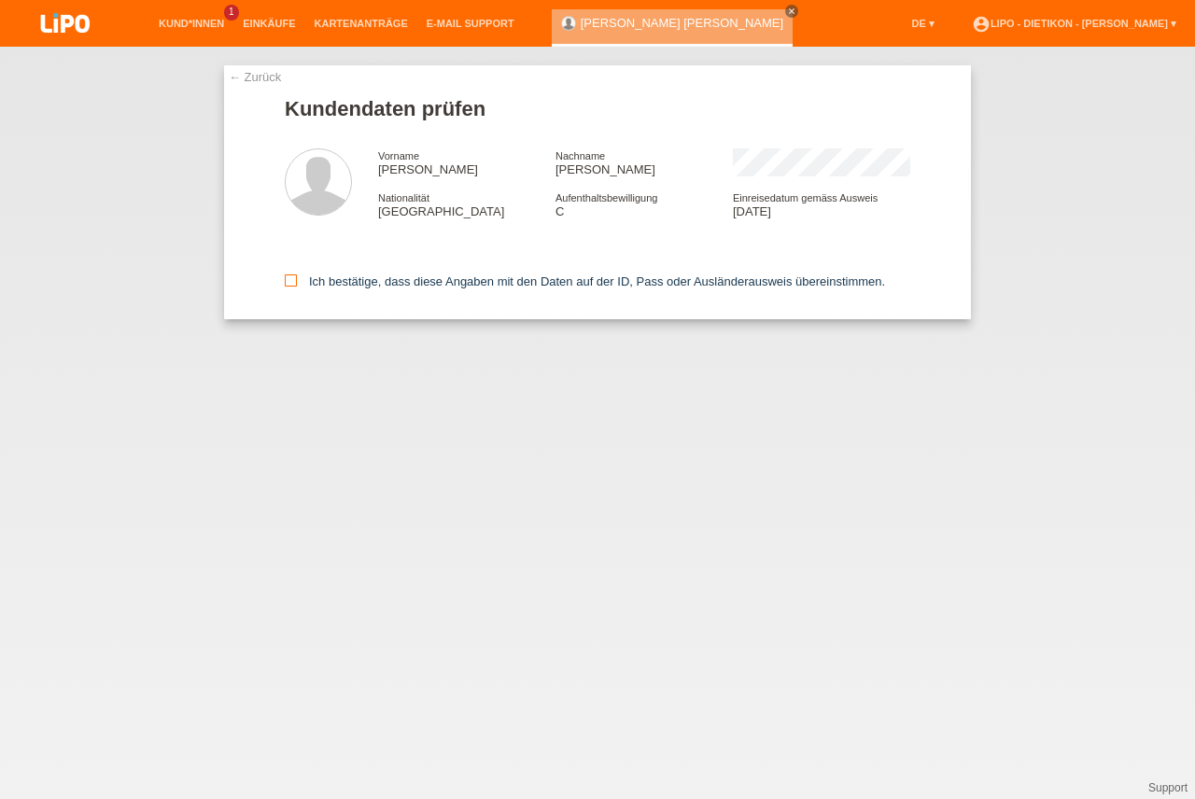
click at [294, 278] on icon at bounding box center [291, 281] width 12 height 12
click at [294, 278] on input "Ich bestätige, dass diese Angaben mit den Daten auf der ID, Pass oder Ausländer…" at bounding box center [291, 281] width 12 height 12
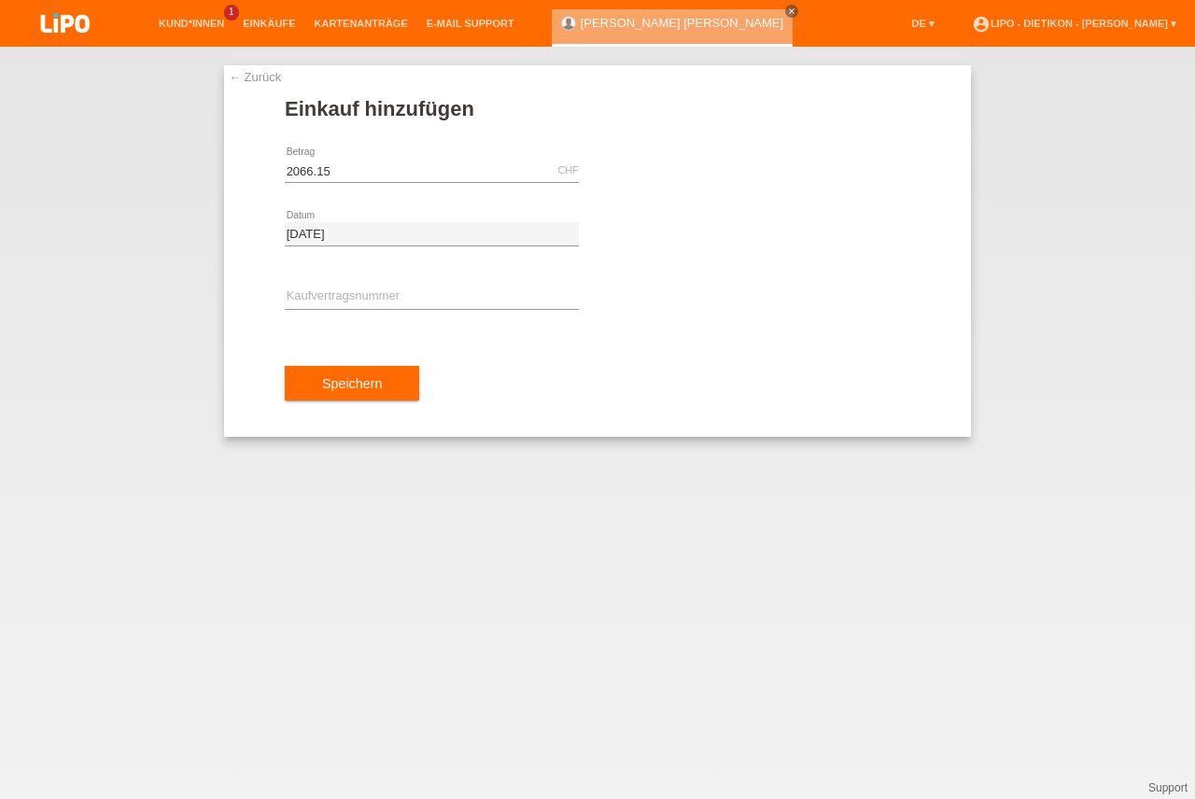
type input "2066.15"
click at [306, 298] on input "text" at bounding box center [432, 297] width 294 height 23
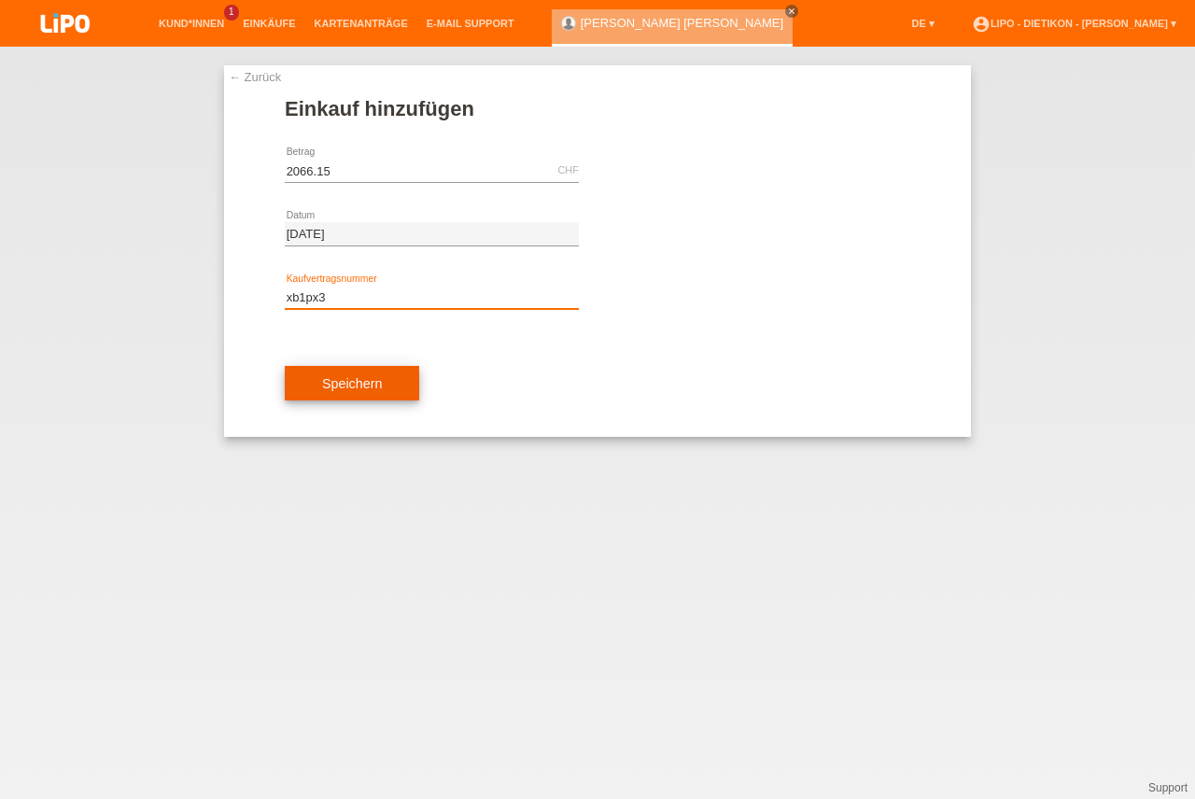
type input "xb1px3"
click at [355, 381] on button "Speichern" at bounding box center [352, 383] width 134 height 35
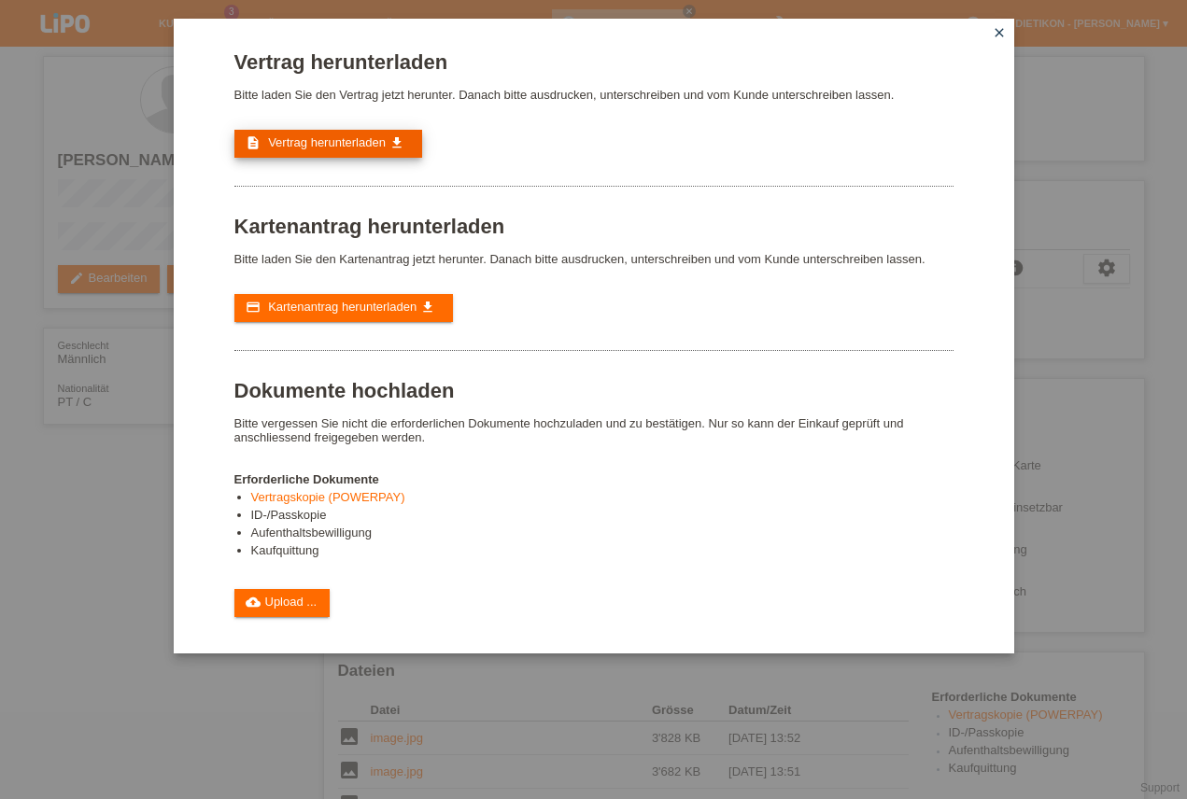
click at [348, 131] on link "description Vertrag herunterladen get_app" at bounding box center [328, 144] width 188 height 28
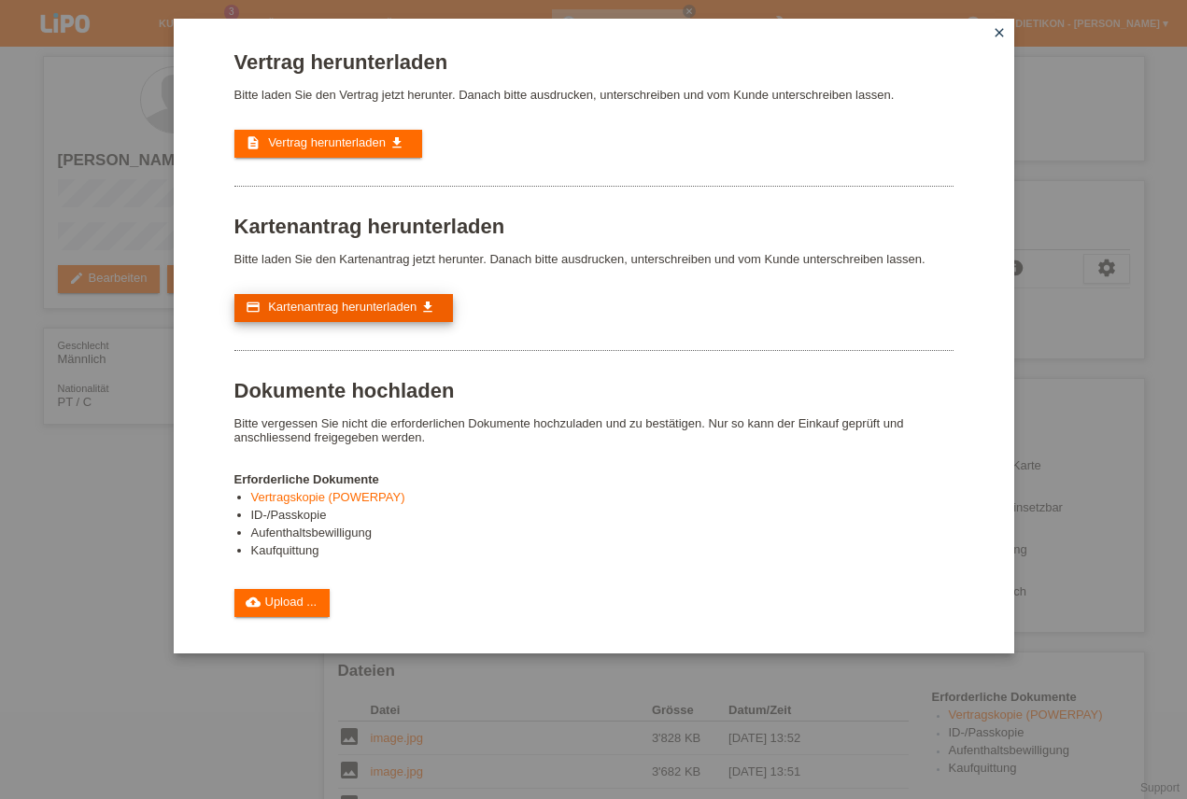
click at [304, 307] on span "Kartenantrag herunterladen" at bounding box center [342, 307] width 148 height 14
click at [290, 600] on link "cloud_upload Upload ..." at bounding box center [282, 603] width 96 height 28
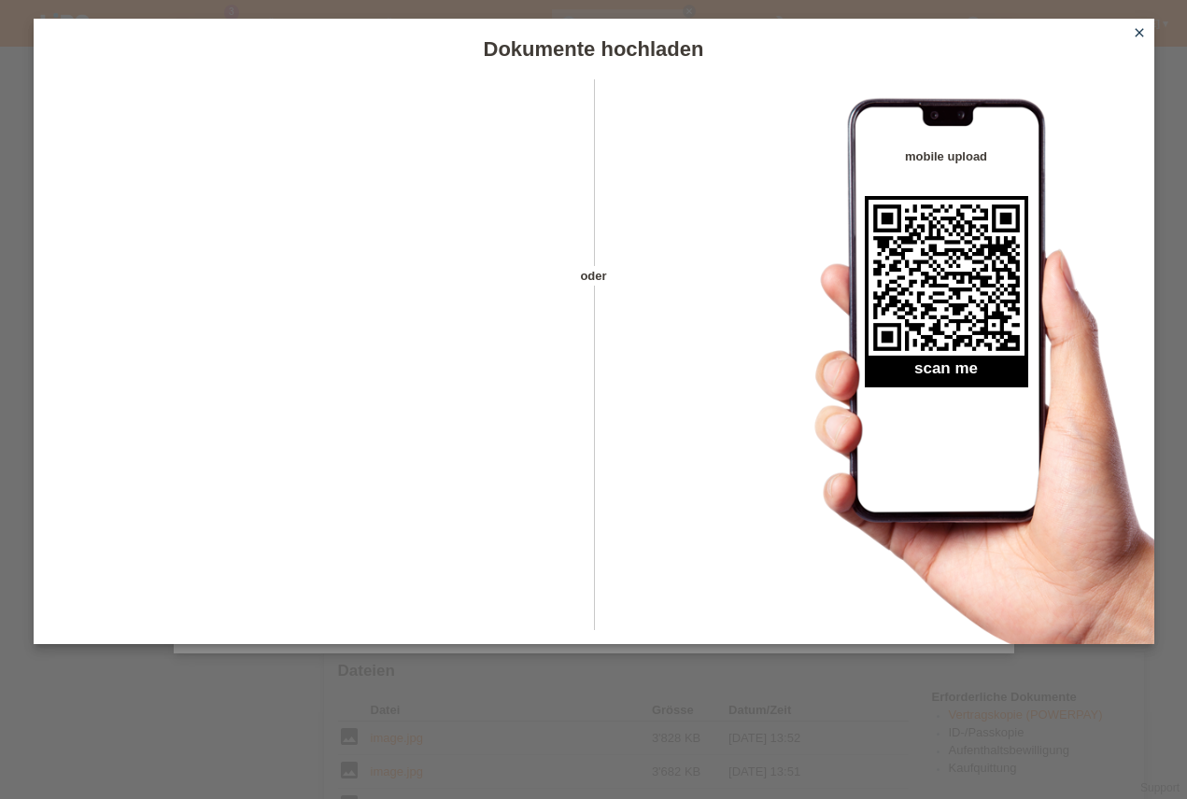
click at [1147, 26] on link "close" at bounding box center [1139, 33] width 24 height 21
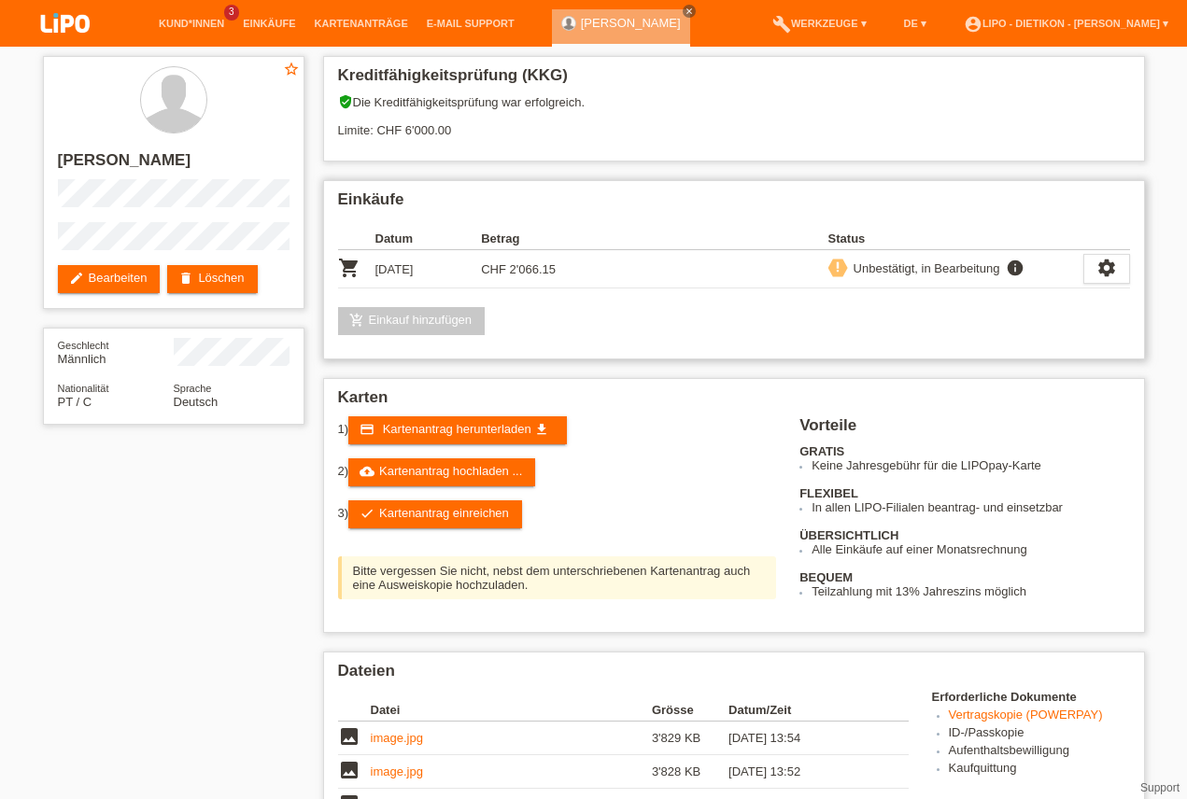
click at [903, 269] on div "Unbestätigt, in Bearbeitung" at bounding box center [924, 269] width 152 height 20
click at [433, 515] on link "check Kartenantrag einreichen" at bounding box center [435, 515] width 174 height 28
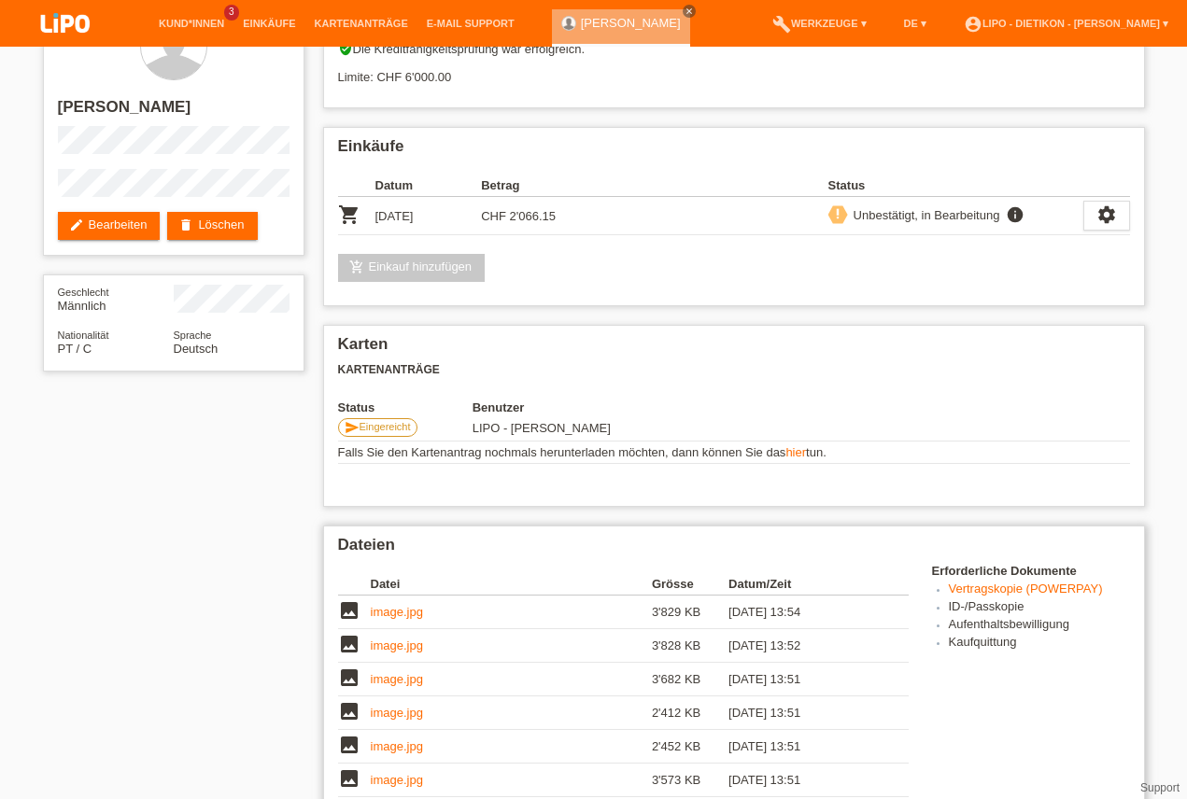
scroll to position [213, 0]
click at [408, 799] on link "image.jpg" at bounding box center [397, 814] width 52 height 14
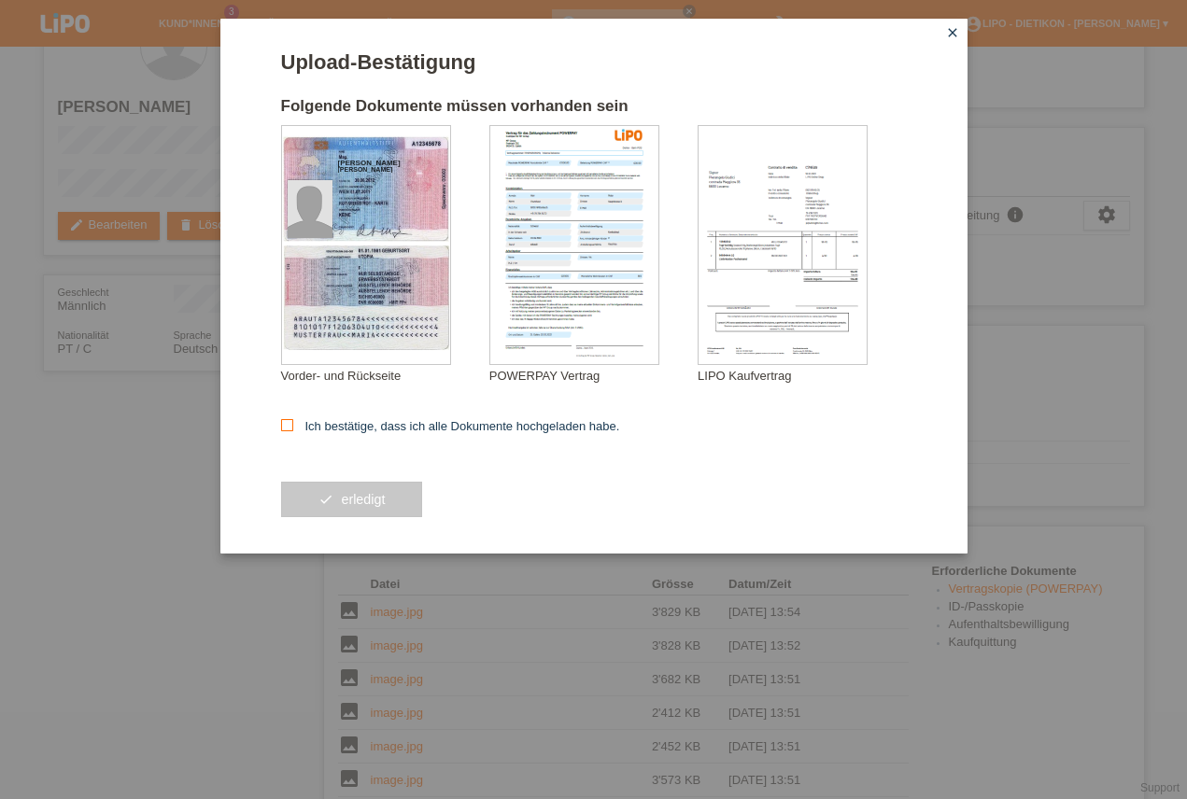
click at [282, 426] on icon at bounding box center [287, 425] width 12 height 12
click at [282, 426] on input "Ich bestätige, dass ich alle Dokumente hochgeladen habe." at bounding box center [287, 425] width 12 height 12
checkbox input "true"
click at [347, 515] on button "check erledigt" at bounding box center [352, 499] width 142 height 35
